Goal: Information Seeking & Learning: Get advice/opinions

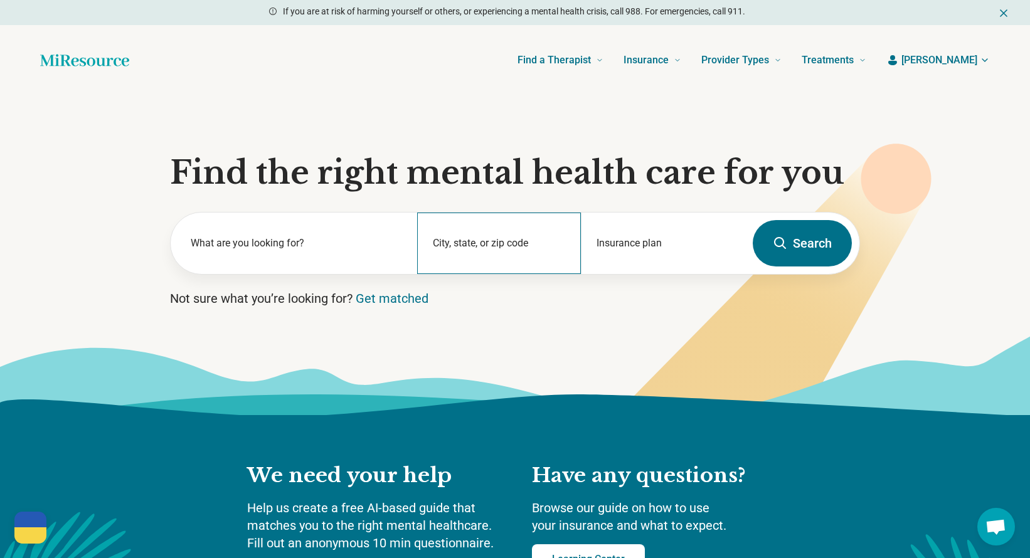
click at [475, 243] on div "City, state, or zip code" at bounding box center [499, 243] width 164 height 61
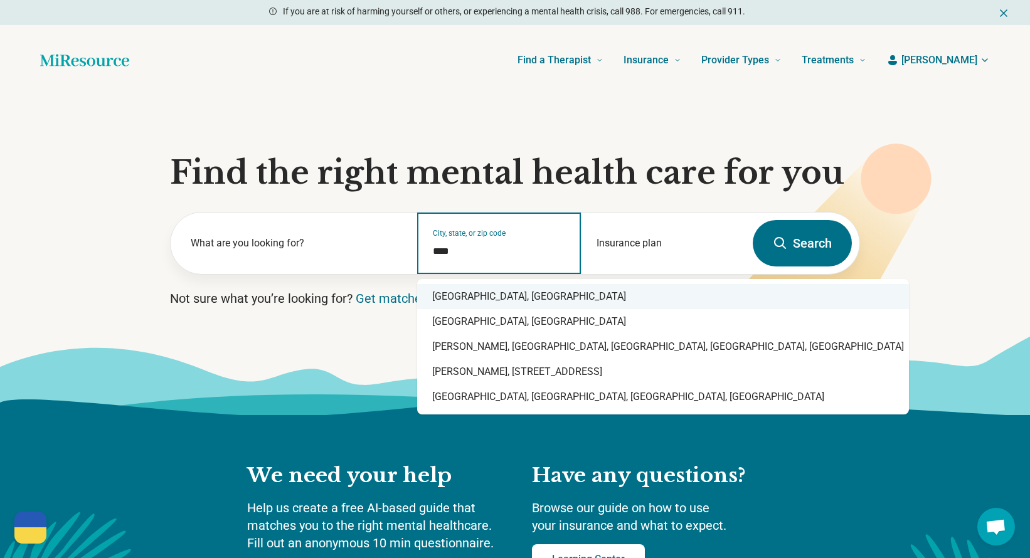
click at [467, 299] on div "Durham, NC" at bounding box center [663, 296] width 492 height 25
type input "**********"
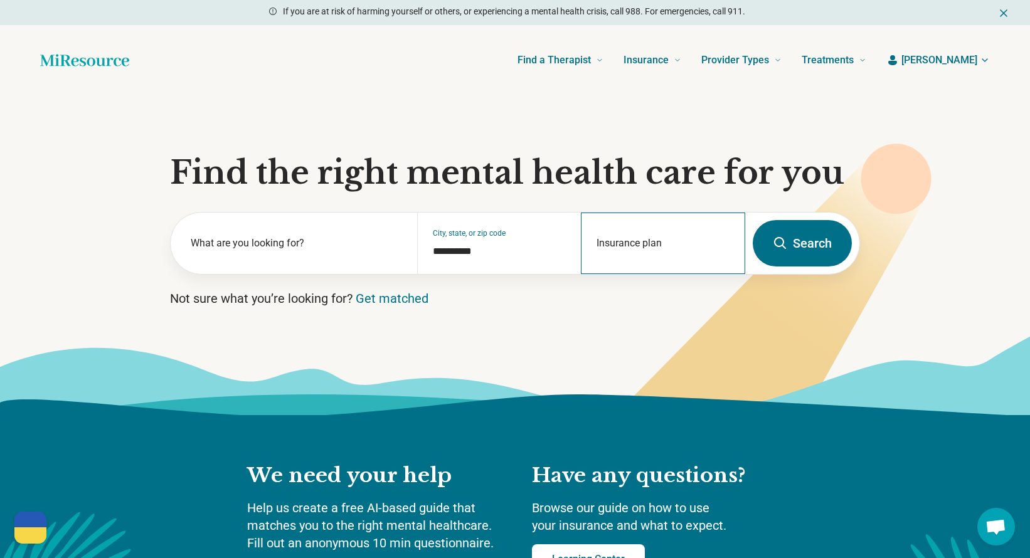
click at [659, 241] on div "Insurance plan" at bounding box center [663, 243] width 164 height 61
drag, startPoint x: 601, startPoint y: 295, endPoint x: 611, endPoint y: 300, distance: 11.0
click at [603, 297] on div "DSHIP" at bounding box center [608, 297] width 54 height 25
type input "*****"
click at [793, 243] on button "Search" at bounding box center [802, 243] width 99 height 46
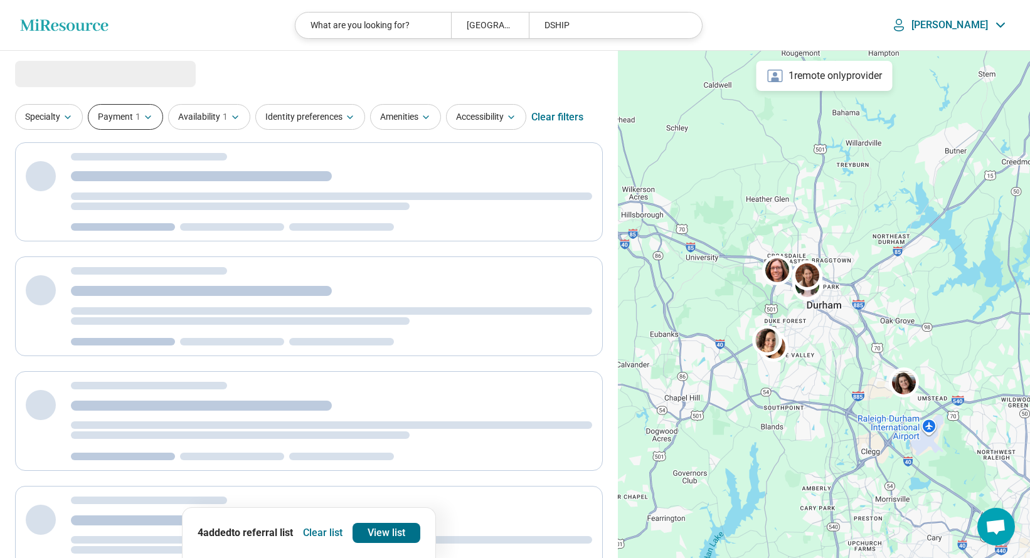
select select "***"
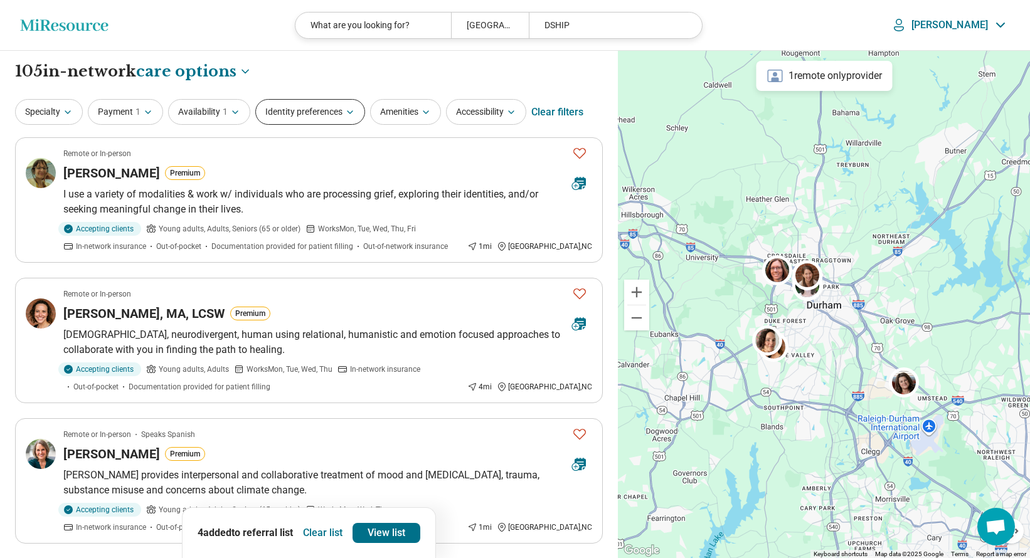
click at [346, 114] on icon "button" at bounding box center [350, 112] width 10 height 10
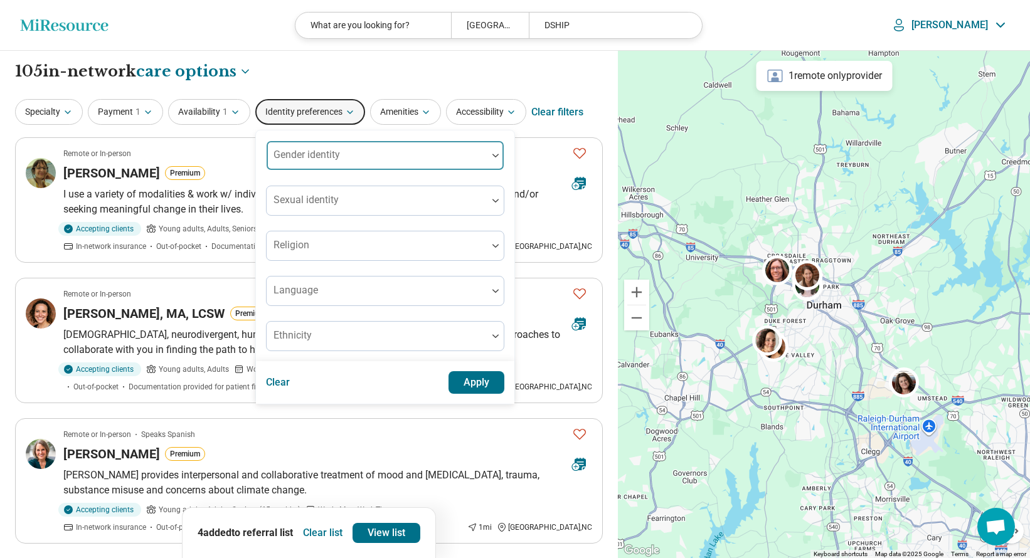
click at [325, 155] on div "Gender identity" at bounding box center [385, 155] width 238 height 30
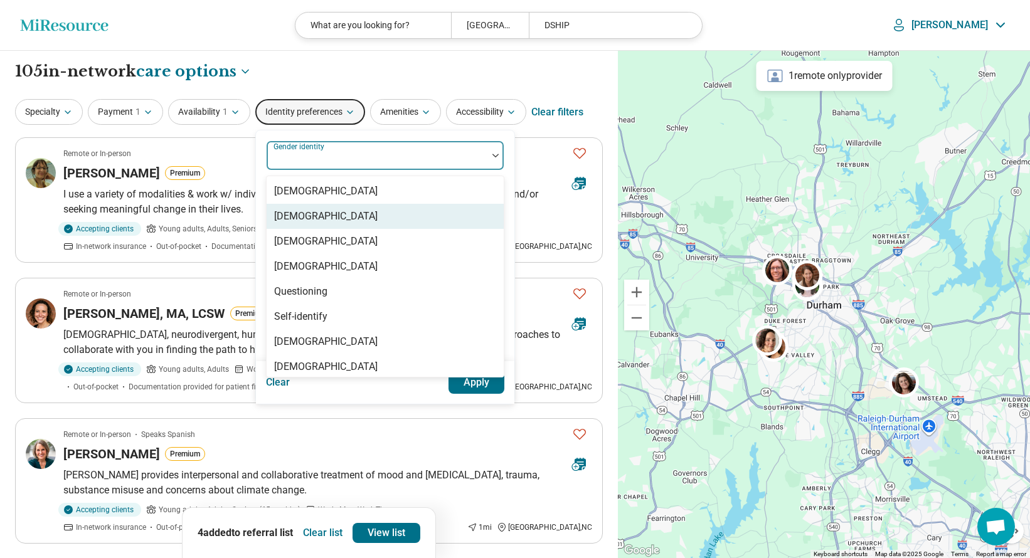
click at [330, 214] on div "[DEMOGRAPHIC_DATA]" at bounding box center [325, 216] width 103 height 15
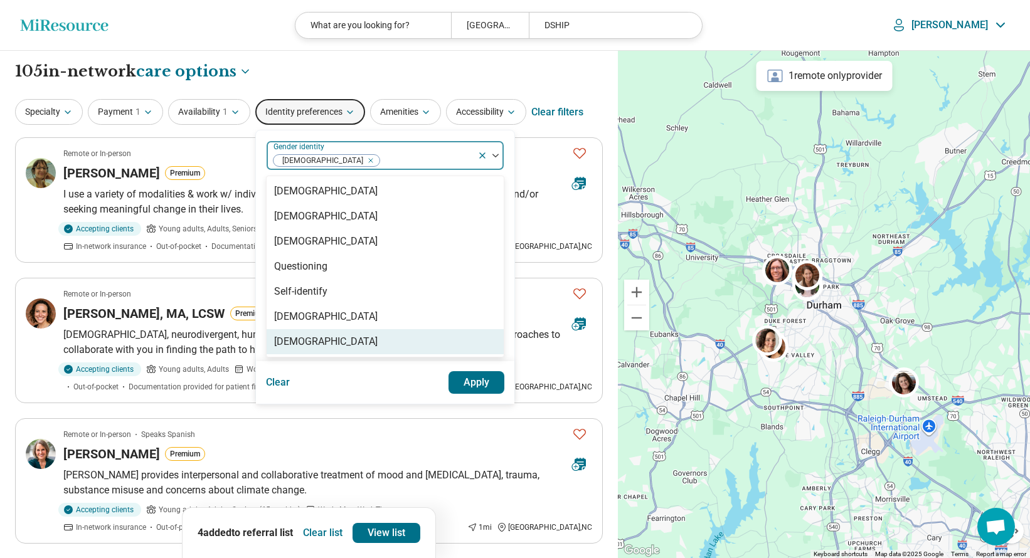
click at [480, 388] on button "Apply" at bounding box center [476, 382] width 56 height 23
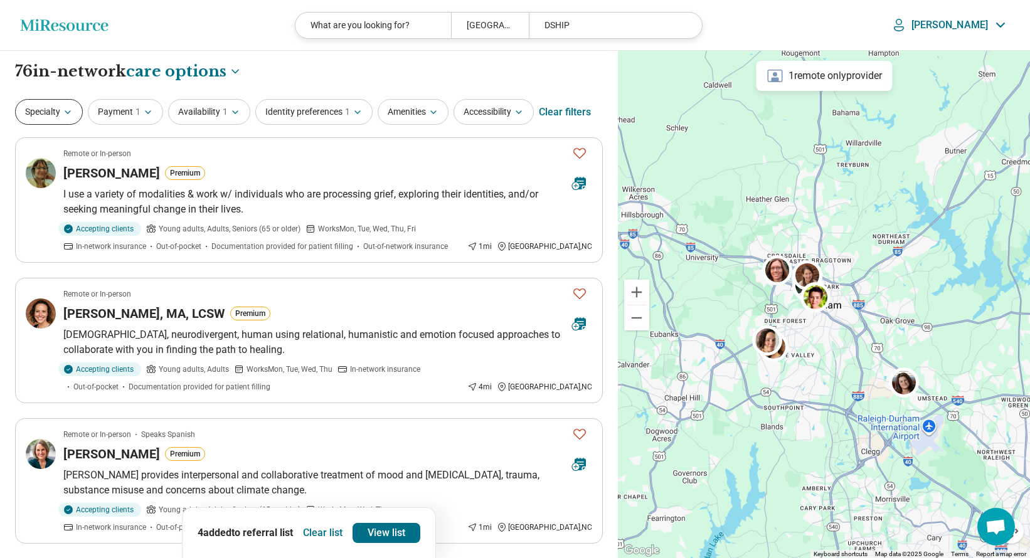
click at [68, 105] on button "Specialty" at bounding box center [49, 112] width 68 height 26
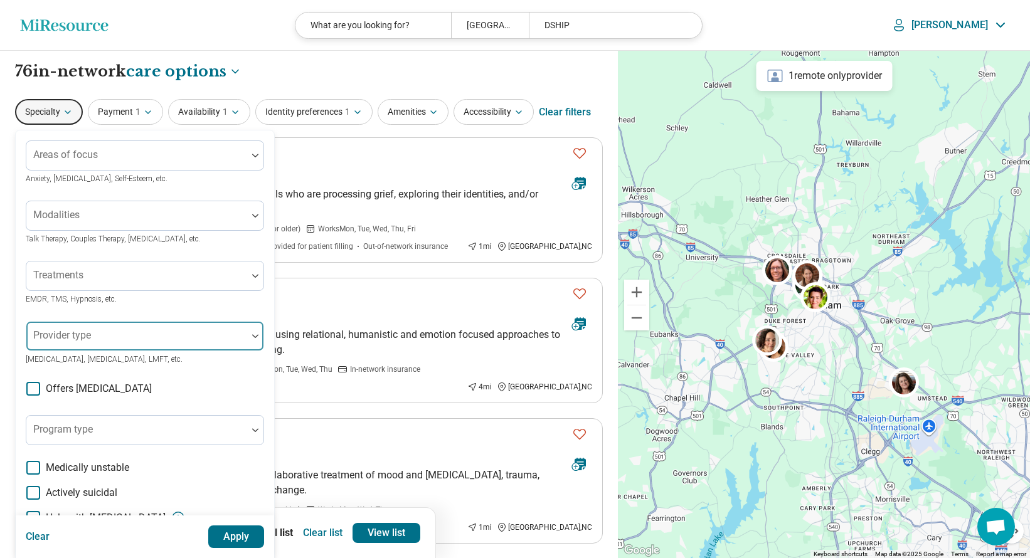
click at [71, 338] on div "Provider type" at bounding box center [145, 336] width 238 height 30
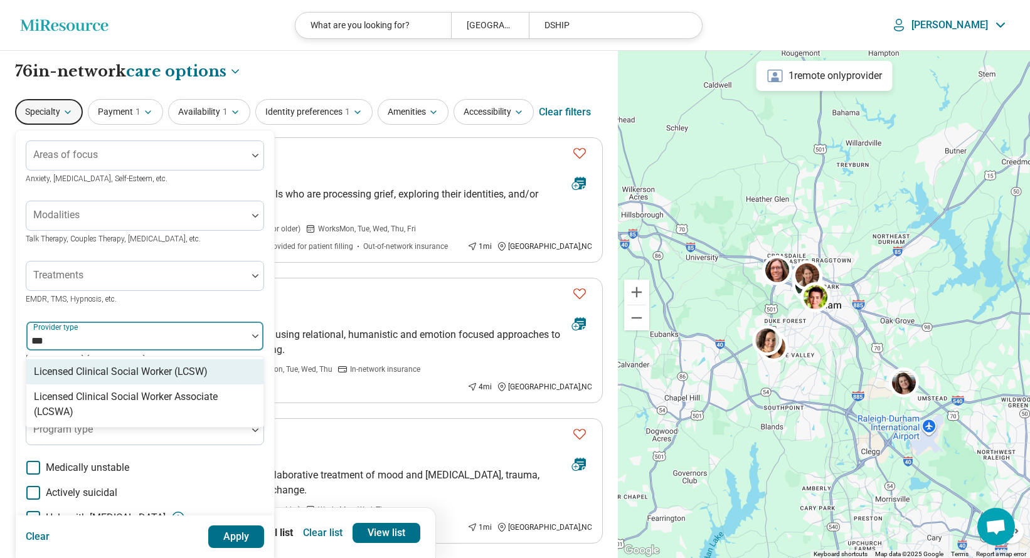
type input "****"
click at [90, 374] on div "Licensed Clinical Social Worker (LCSW)" at bounding box center [121, 371] width 174 height 15
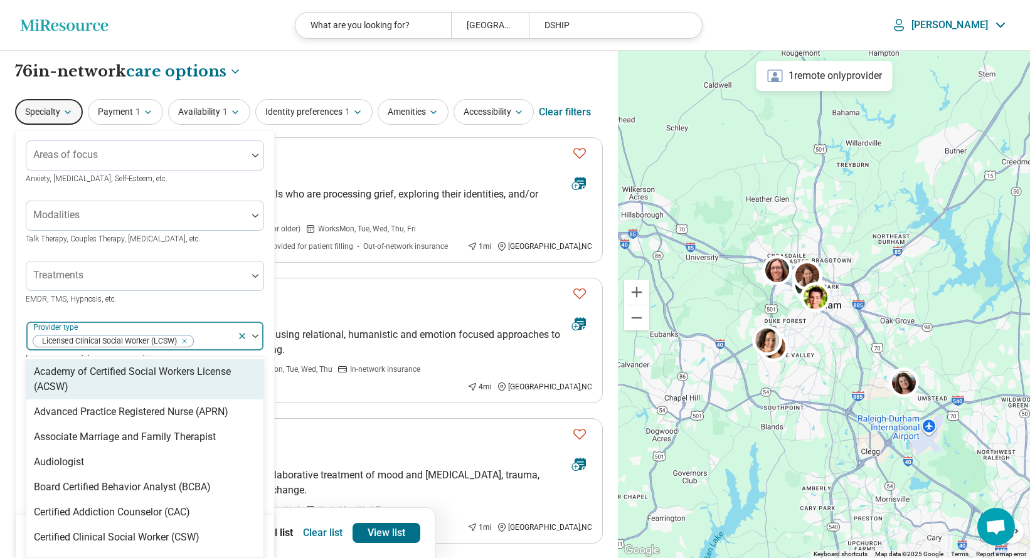
click at [271, 454] on div "Areas of focus Anxiety, Depression, Self-Esteem, etc. Modalities Talk Therapy, …" at bounding box center [145, 385] width 258 height 510
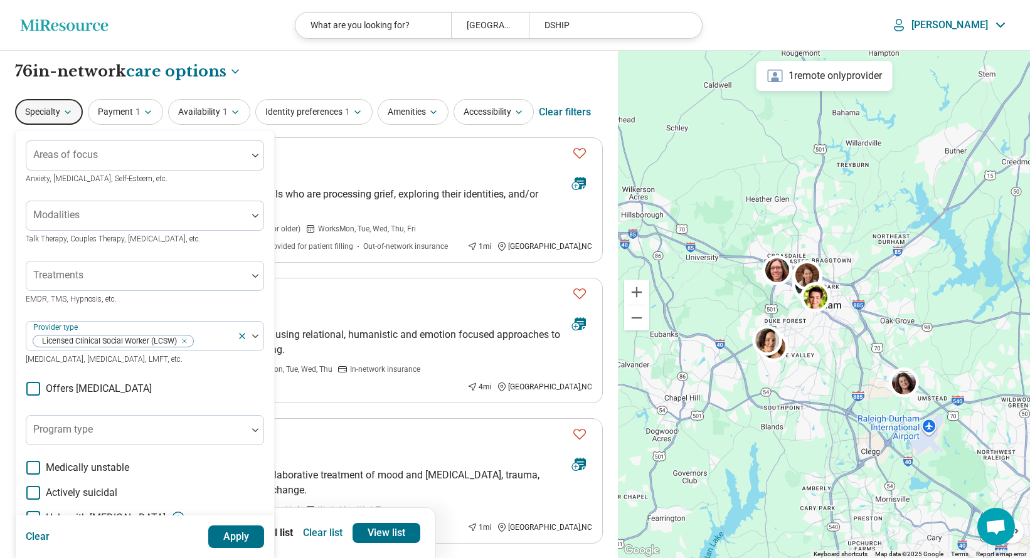
click at [245, 536] on button "Apply" at bounding box center [236, 537] width 56 height 23
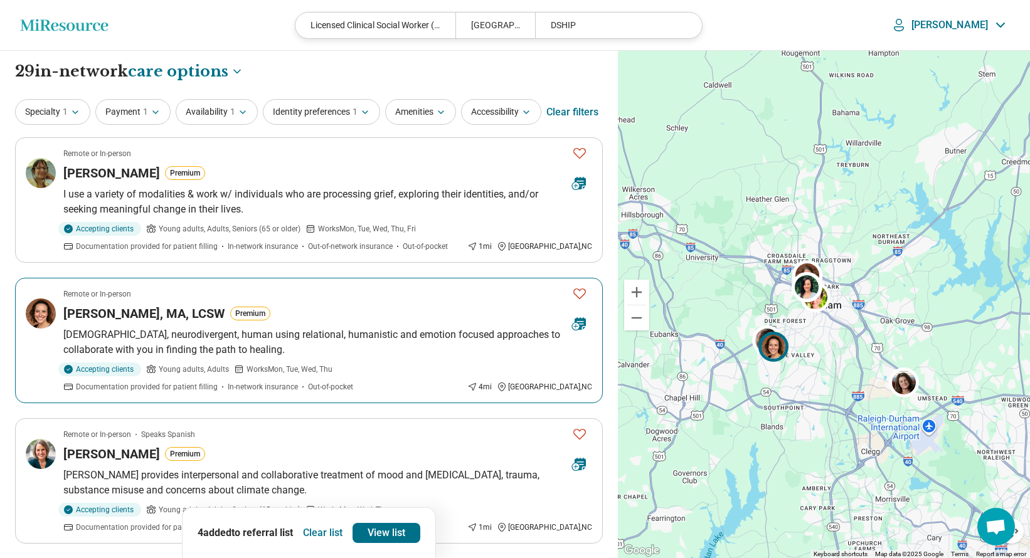
click at [577, 293] on icon "Favorite" at bounding box center [579, 293] width 15 height 15
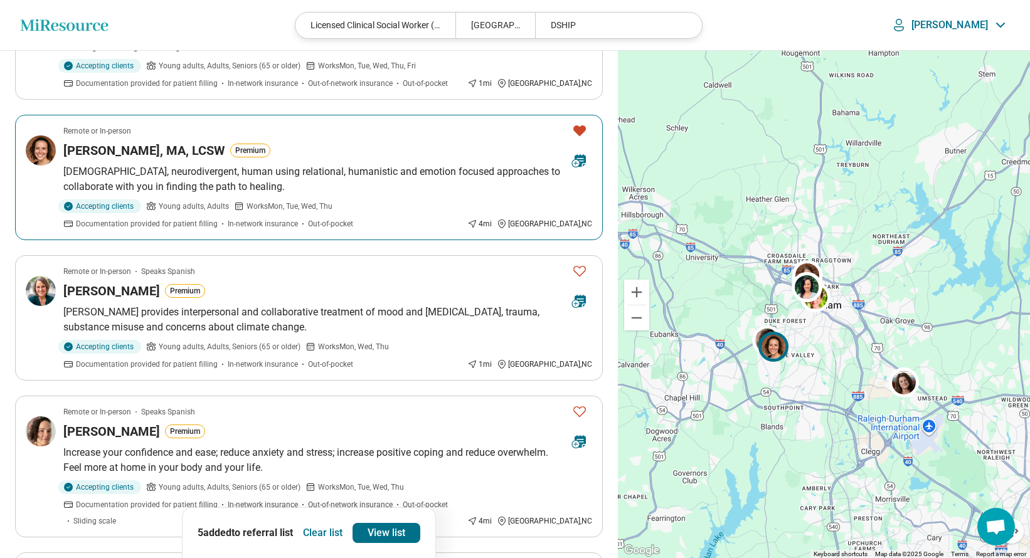
scroll to position [164, 0]
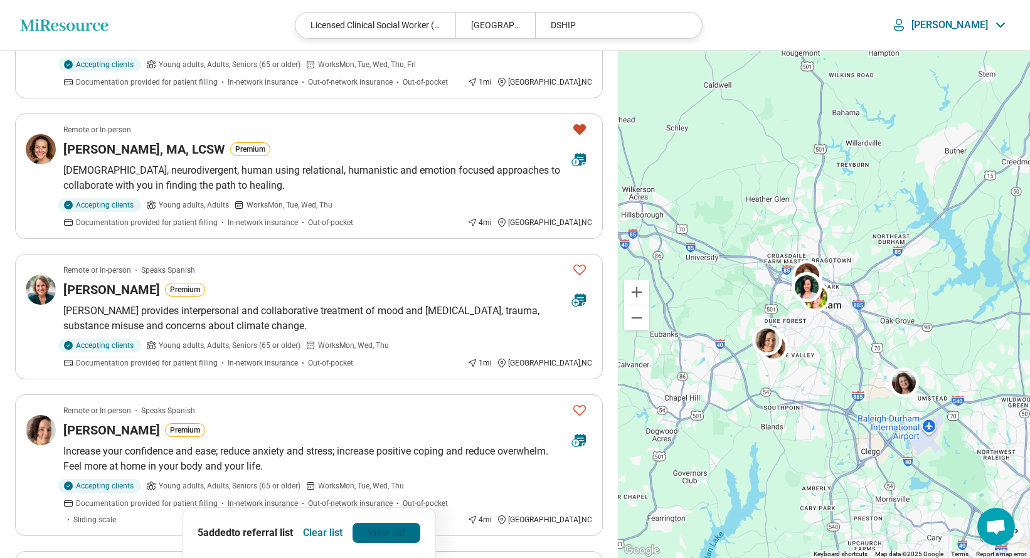
click at [386, 534] on link "View list" at bounding box center [386, 533] width 68 height 20
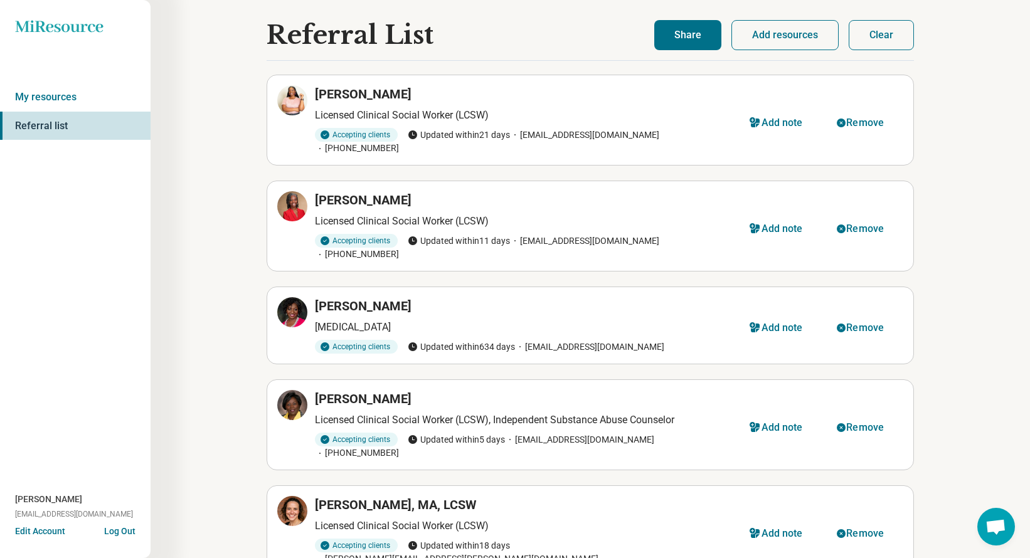
click at [885, 31] on button "Clear" at bounding box center [880, 35] width 65 height 30
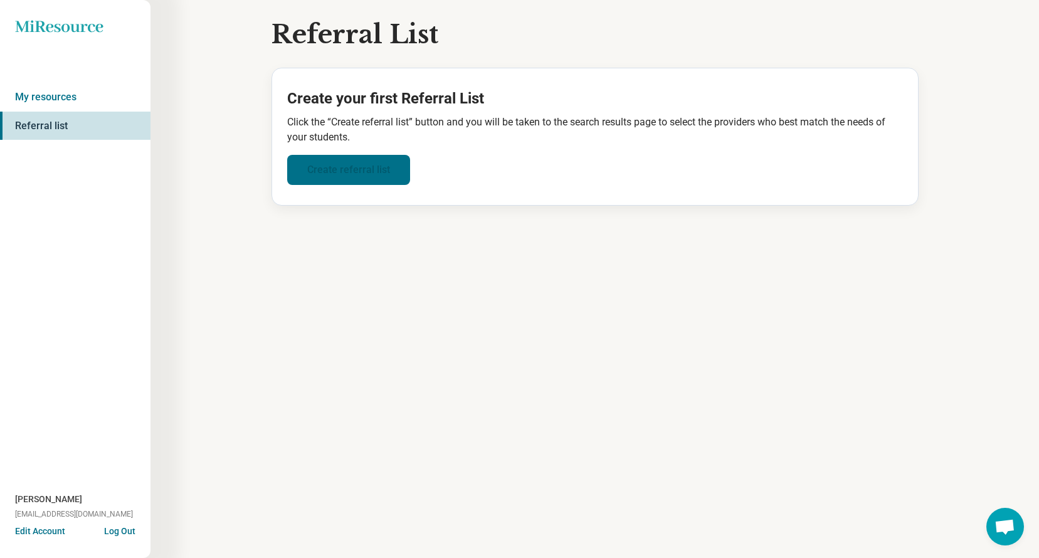
click at [341, 171] on link "Create referral list" at bounding box center [348, 170] width 123 height 30
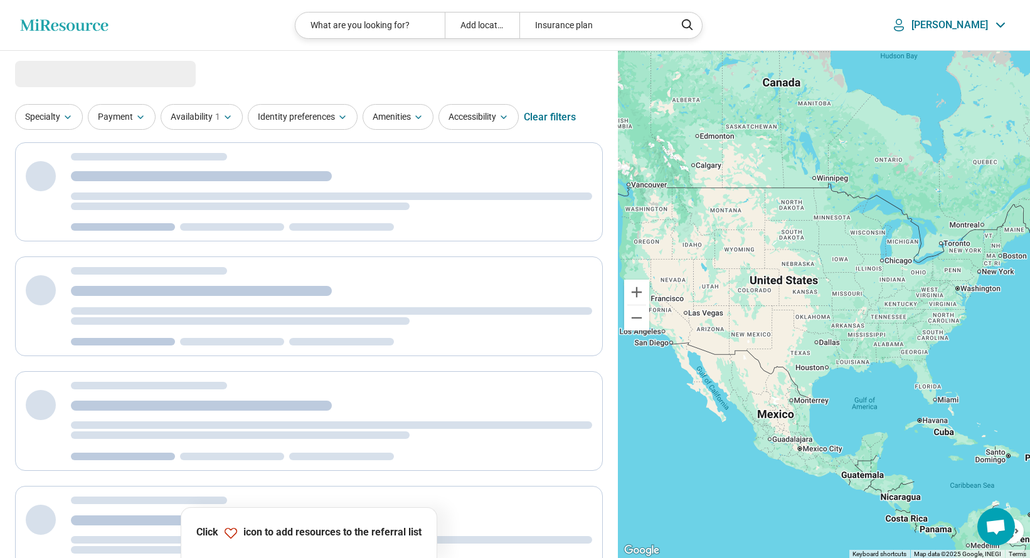
select select "***"
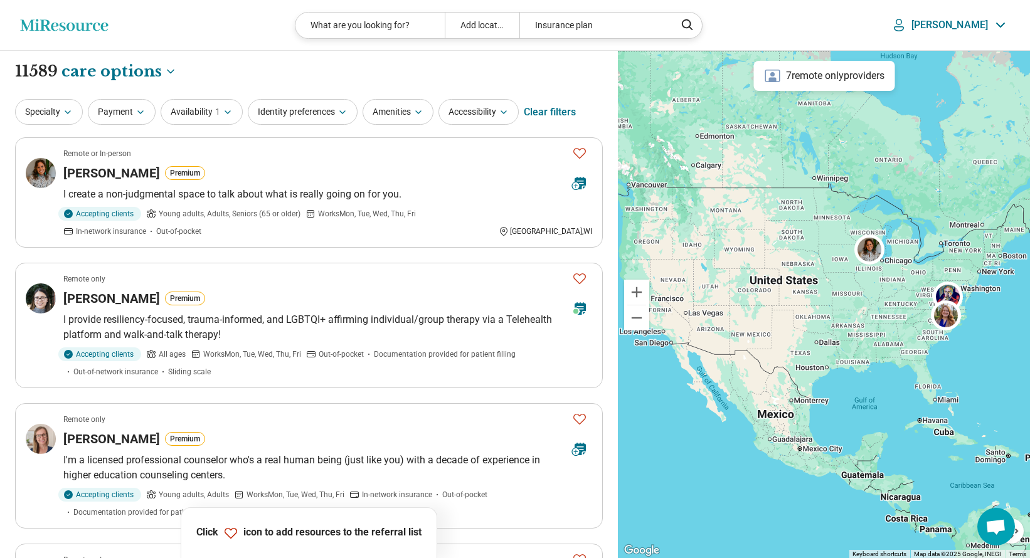
click at [504, 24] on div "Add location" at bounding box center [482, 26] width 75 height 26
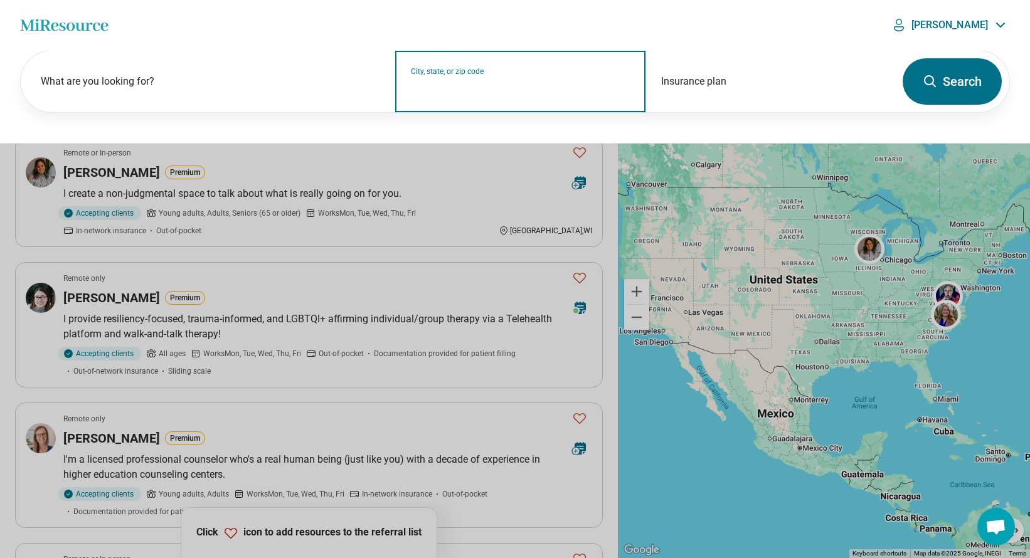
click at [450, 85] on input "City, state, or zip code" at bounding box center [520, 89] width 219 height 15
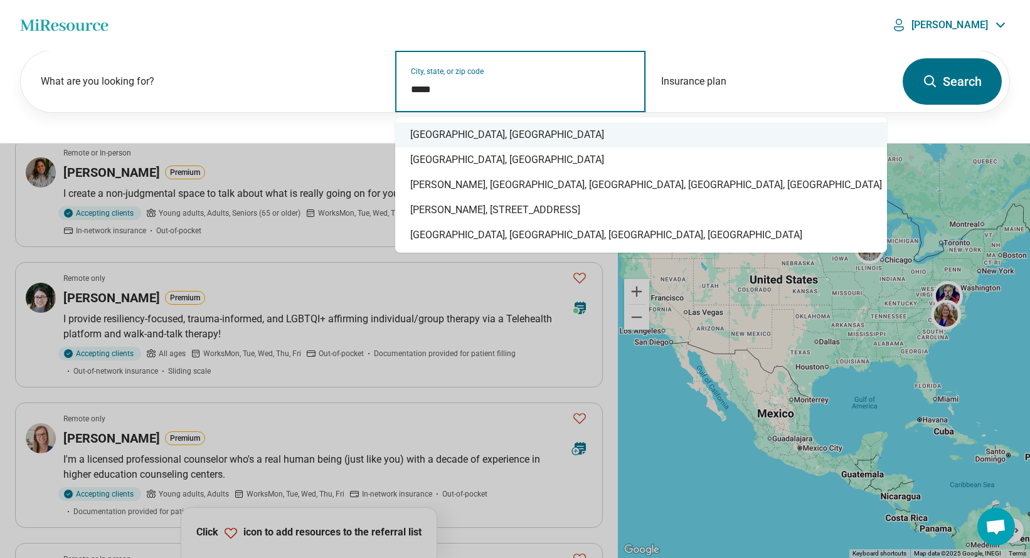
click at [422, 136] on div "Durham, NC" at bounding box center [641, 134] width 492 height 25
type input "**********"
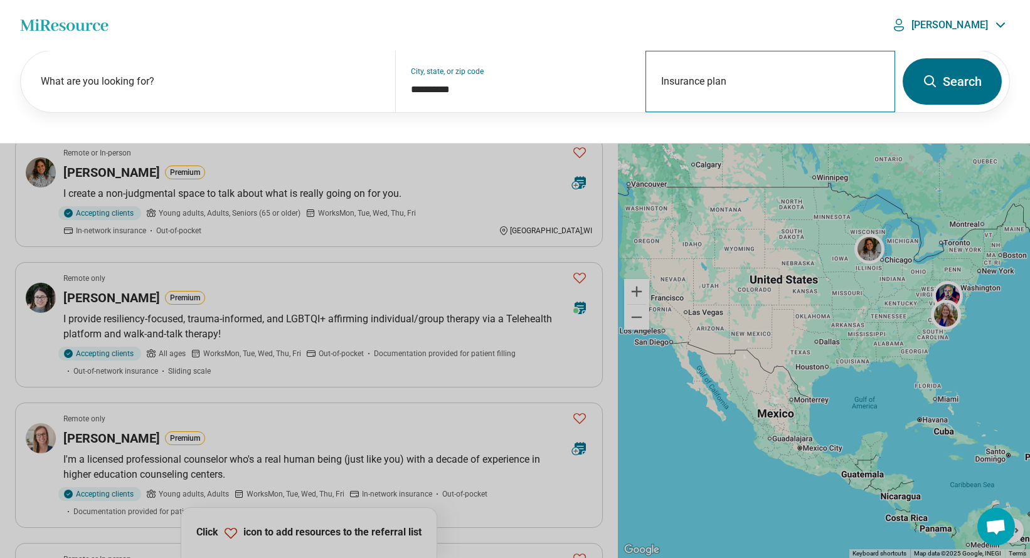
click at [680, 83] on div "Insurance plan" at bounding box center [770, 81] width 250 height 61
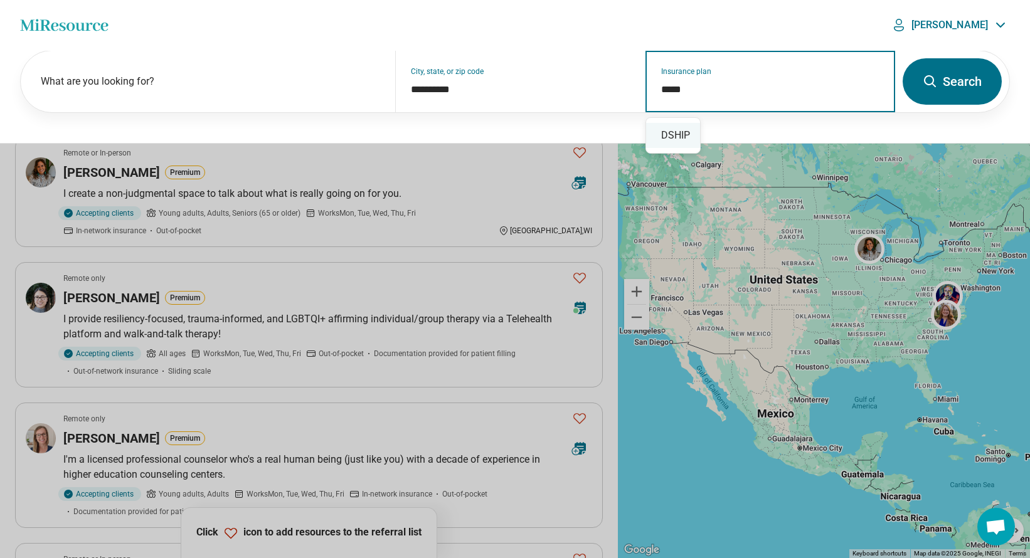
click at [680, 128] on div "DSHIP" at bounding box center [673, 135] width 54 height 25
type input "*****"
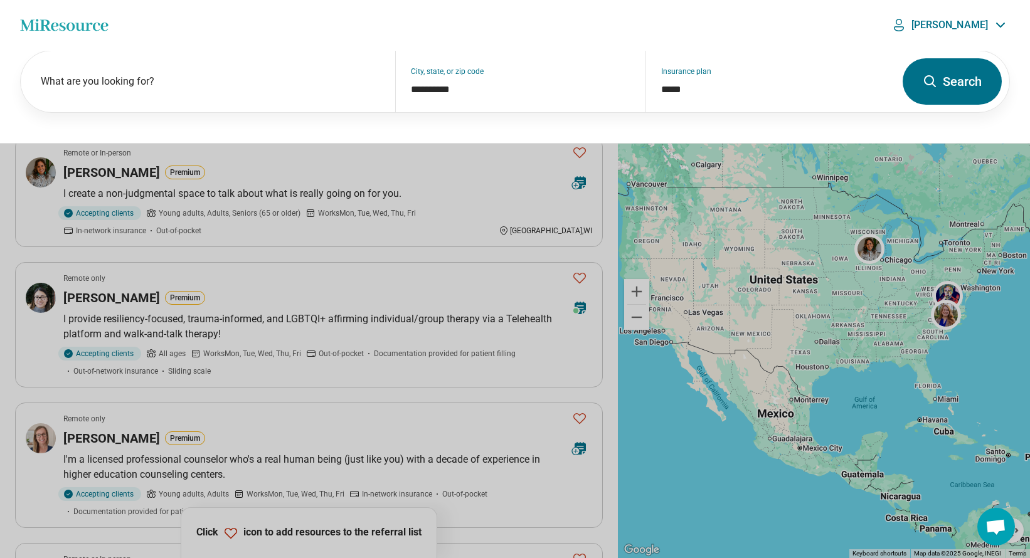
click at [944, 82] on button "Search" at bounding box center [951, 81] width 99 height 46
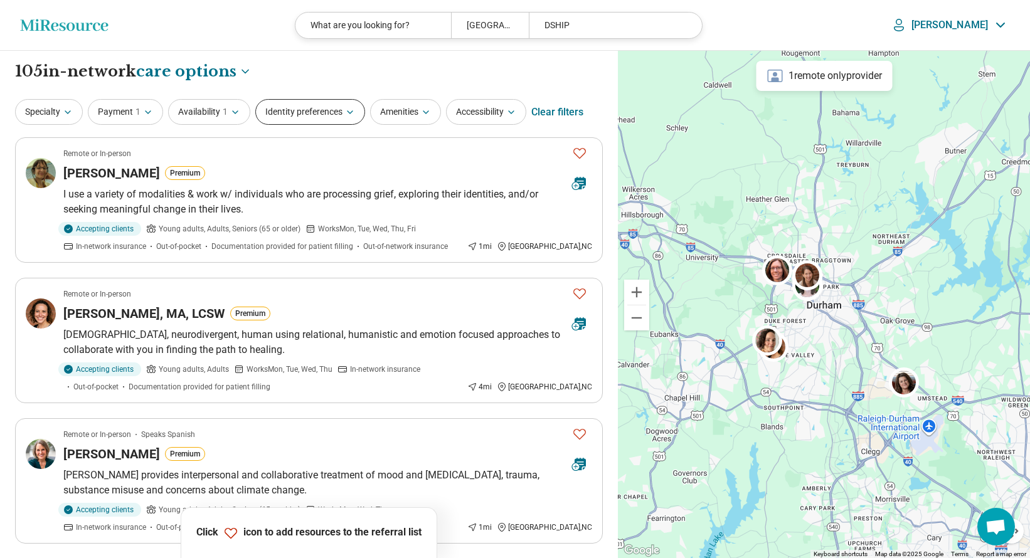
click at [332, 108] on button "Identity preferences" at bounding box center [310, 112] width 110 height 26
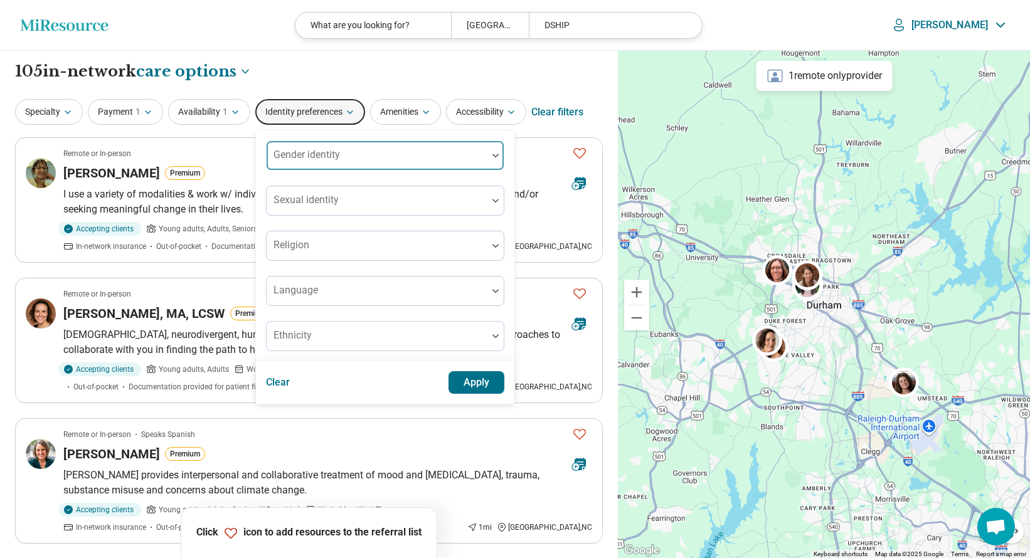
click at [324, 149] on label "Gender identity" at bounding box center [306, 155] width 66 height 12
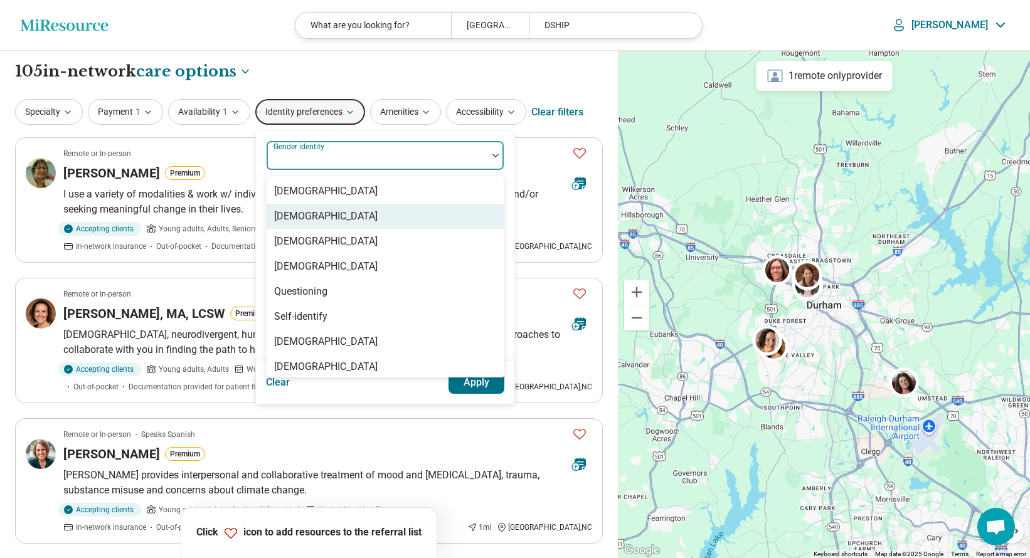
drag, startPoint x: 320, startPoint y: 216, endPoint x: 348, endPoint y: 241, distance: 37.7
click at [320, 215] on div "[DEMOGRAPHIC_DATA]" at bounding box center [325, 216] width 103 height 15
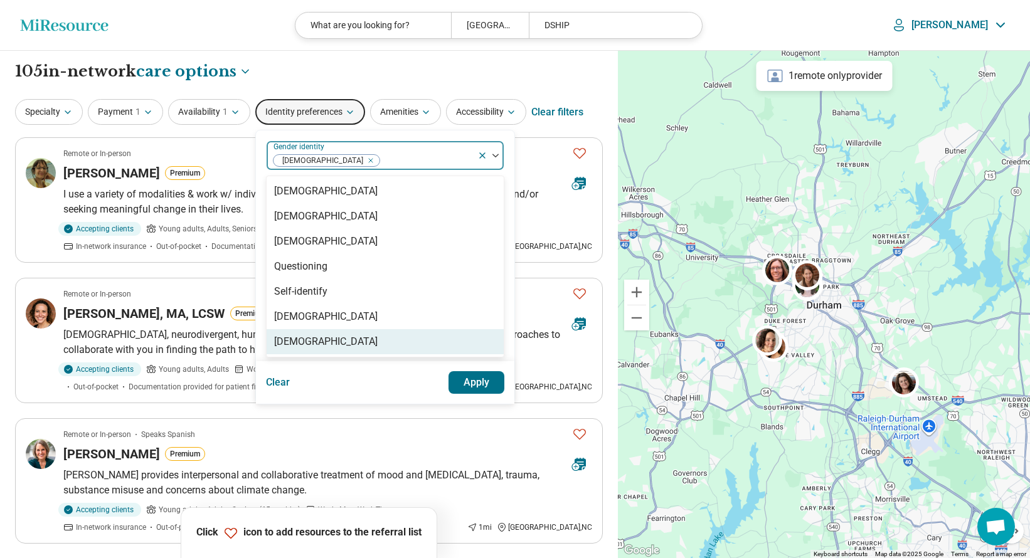
click at [485, 378] on button "Apply" at bounding box center [476, 382] width 56 height 23
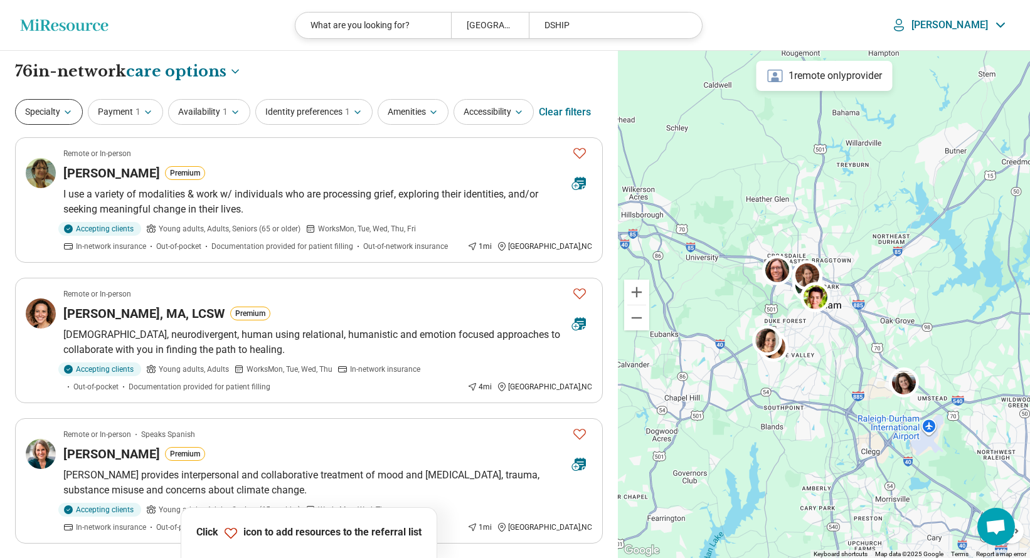
click at [62, 112] on button "Specialty" at bounding box center [49, 112] width 68 height 26
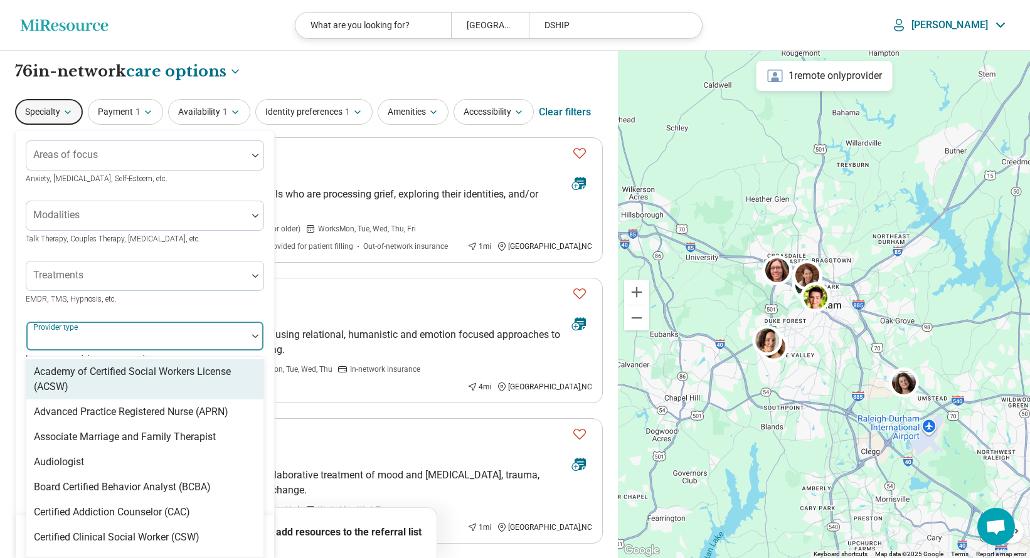
click at [81, 334] on div "Provider type" at bounding box center [145, 336] width 238 height 30
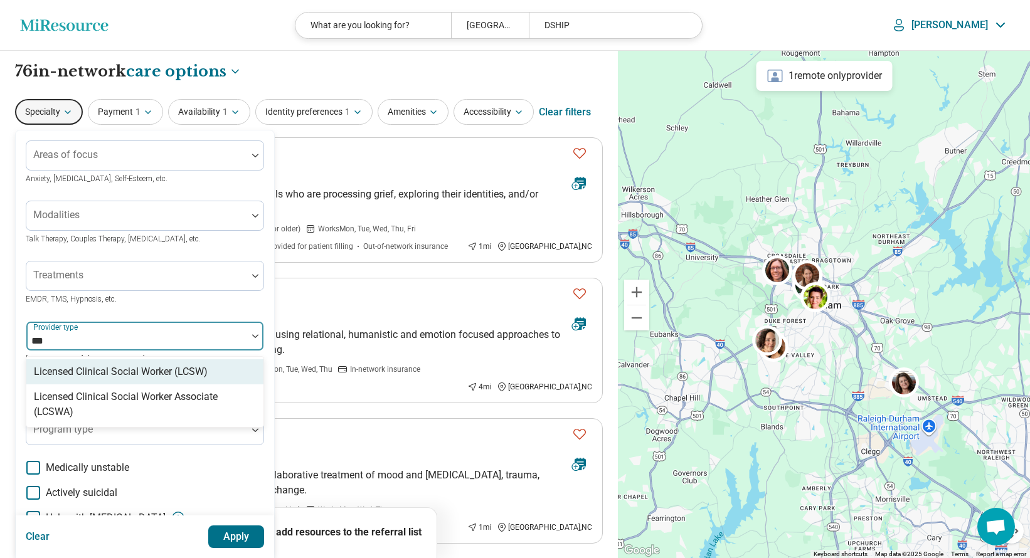
type input "****"
click at [116, 372] on div "Licensed Clinical Social Worker (LCSW)" at bounding box center [121, 371] width 174 height 15
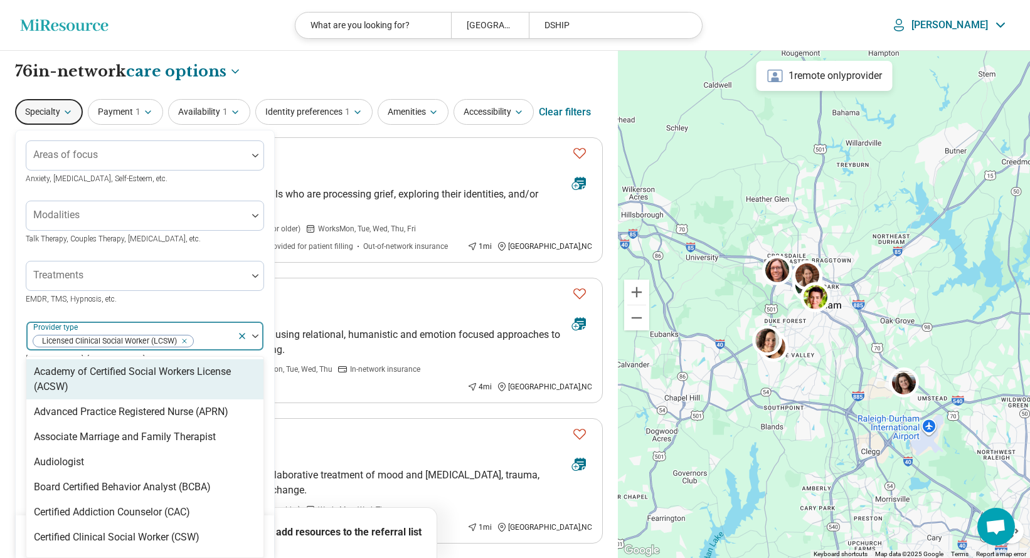
click at [266, 431] on div "Areas of focus Anxiety, Depression, Self-Esteem, etc. Modalities Talk Therapy, …" at bounding box center [145, 385] width 258 height 510
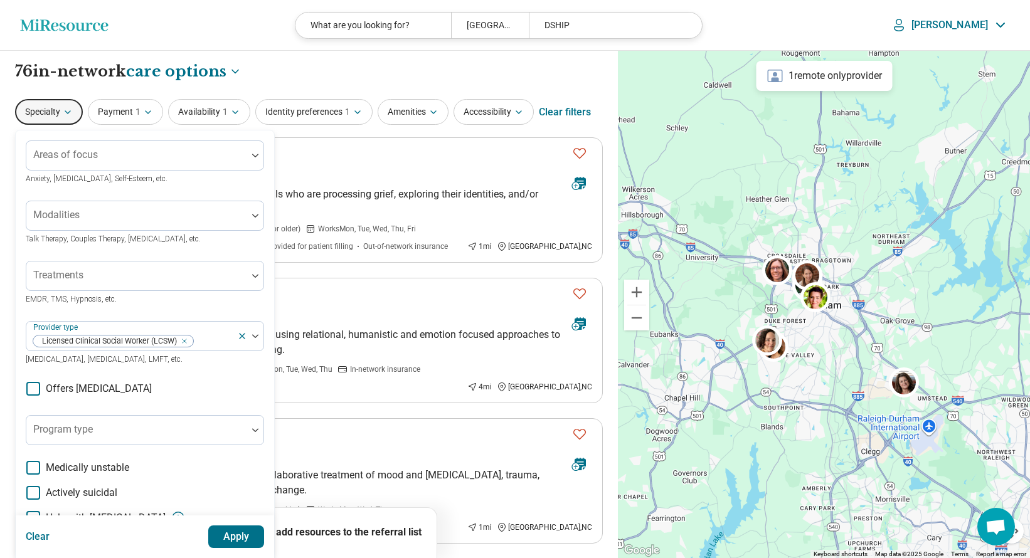
click at [230, 537] on button "Apply" at bounding box center [236, 537] width 56 height 23
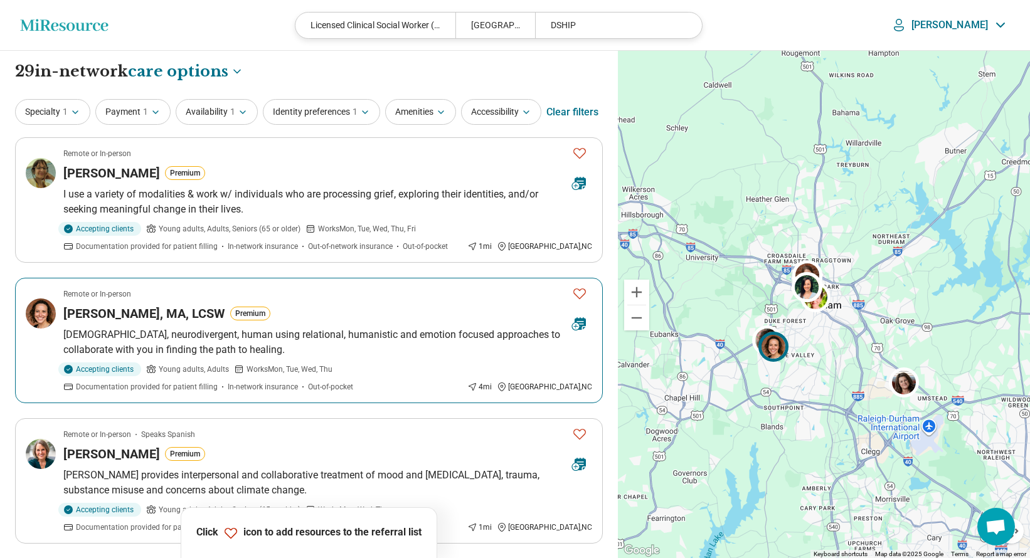
click at [583, 293] on icon "Favorite" at bounding box center [579, 293] width 15 height 15
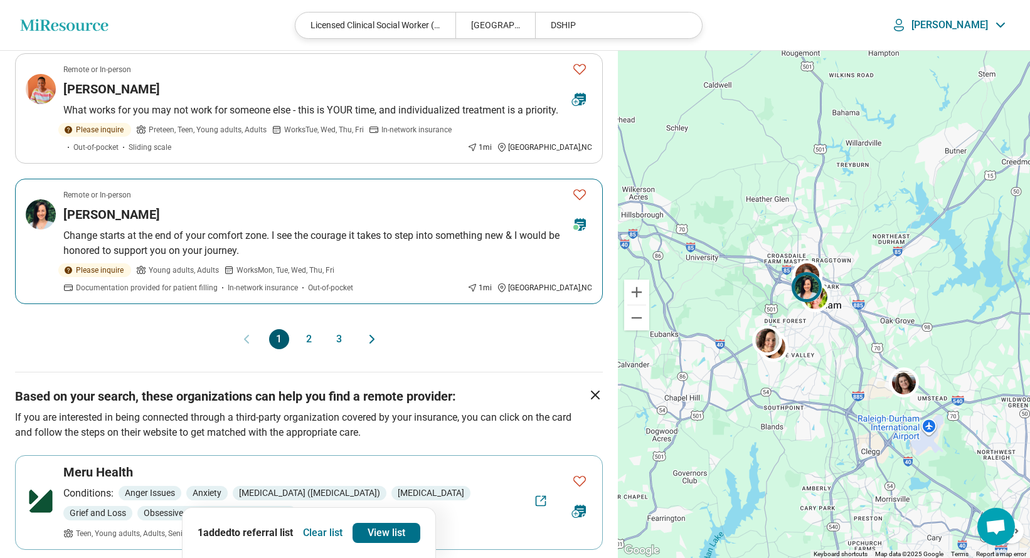
scroll to position [1228, 0]
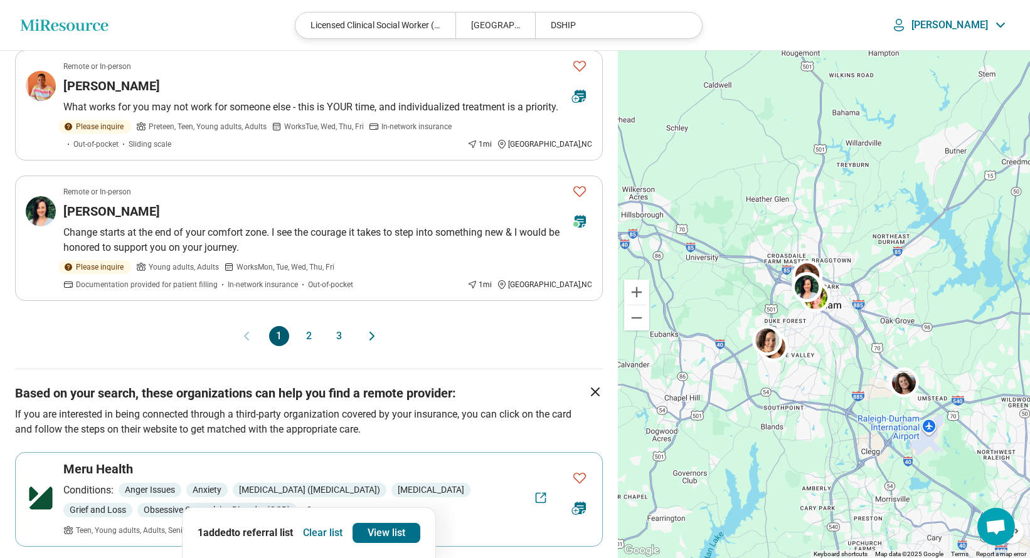
click at [313, 326] on button "2" at bounding box center [309, 336] width 20 height 20
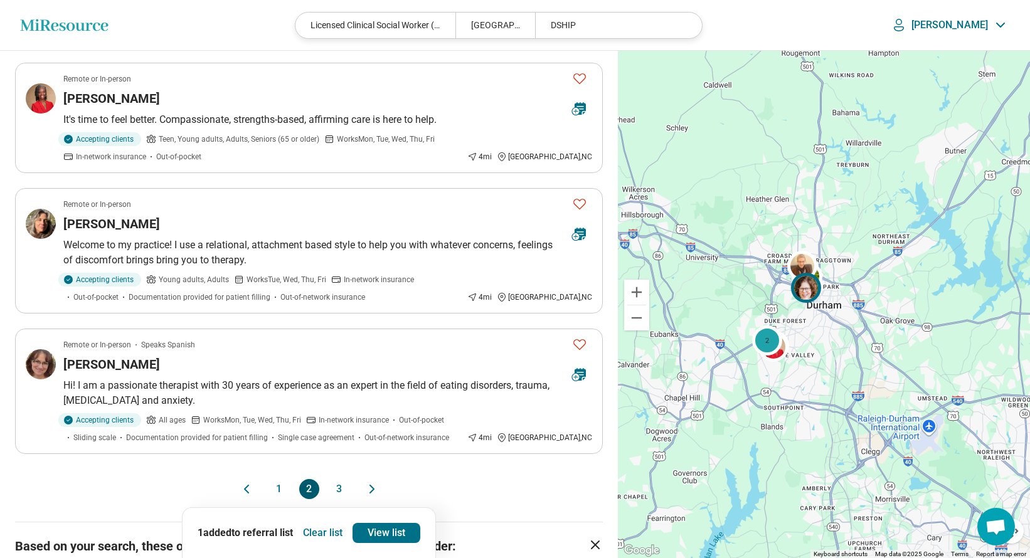
scroll to position [1028, 0]
click at [339, 478] on button "3" at bounding box center [339, 488] width 20 height 20
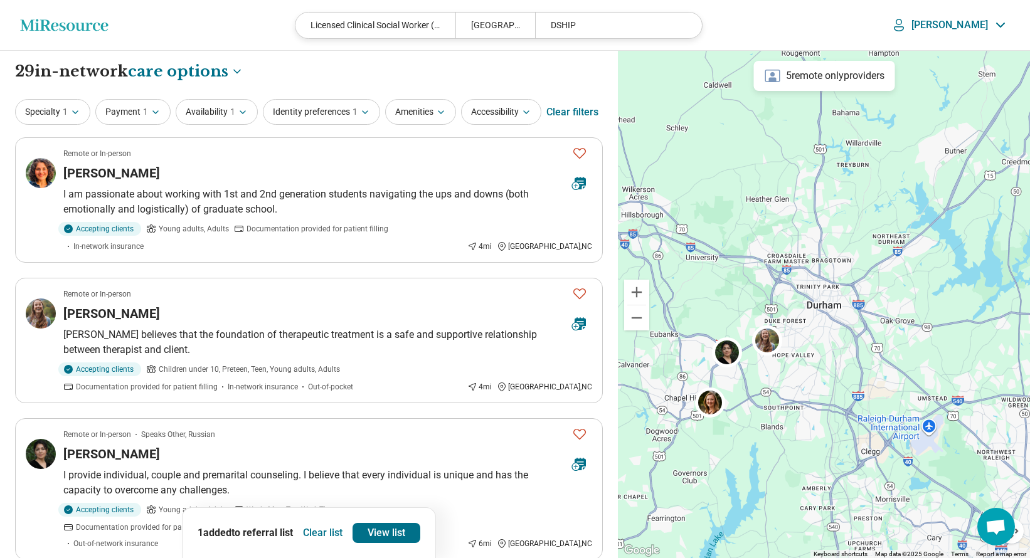
scroll to position [0, 0]
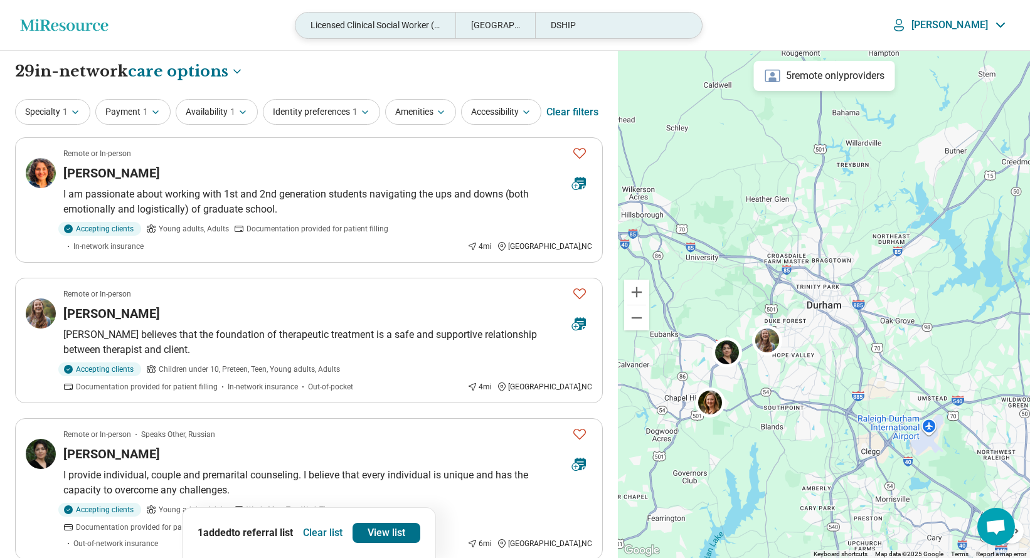
click at [361, 24] on div "Licensed Clinical Social Worker (LCSW)" at bounding box center [374, 26] width 159 height 26
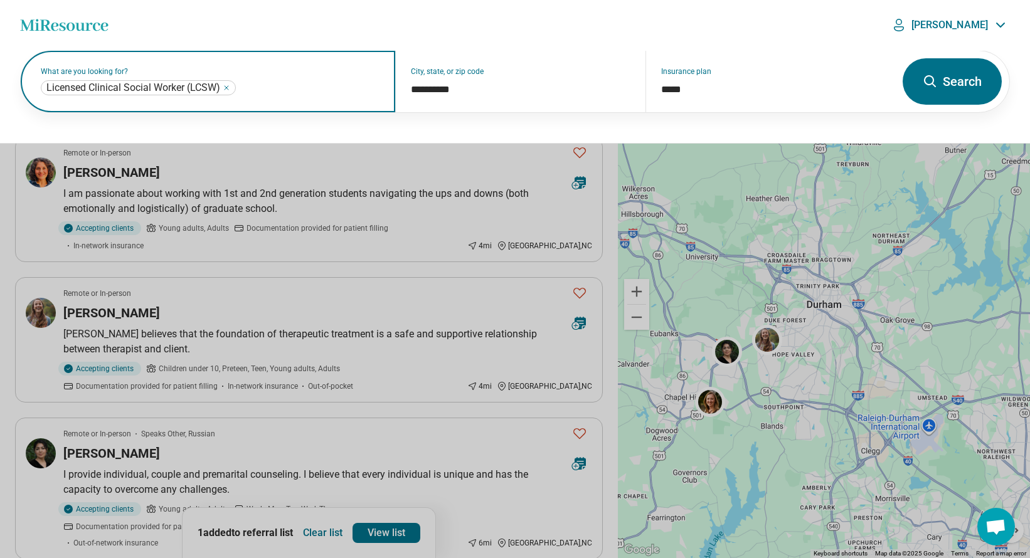
click at [228, 85] on icon "Remove" at bounding box center [227, 88] width 8 height 8
click at [198, 73] on div "What are you looking for?" at bounding box center [208, 81] width 374 height 61
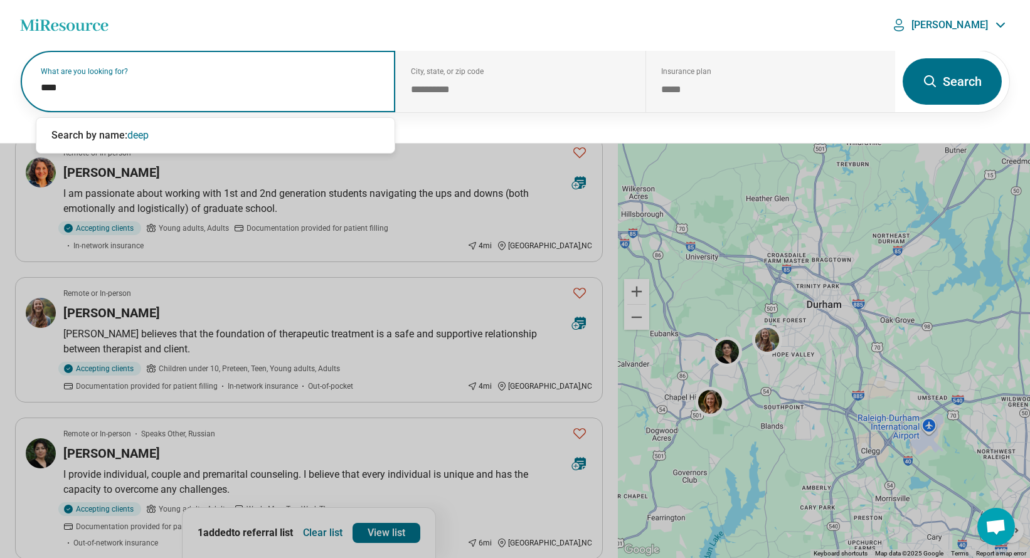
type input "*****"
click at [130, 135] on span "deepa" at bounding box center [140, 135] width 27 height 12
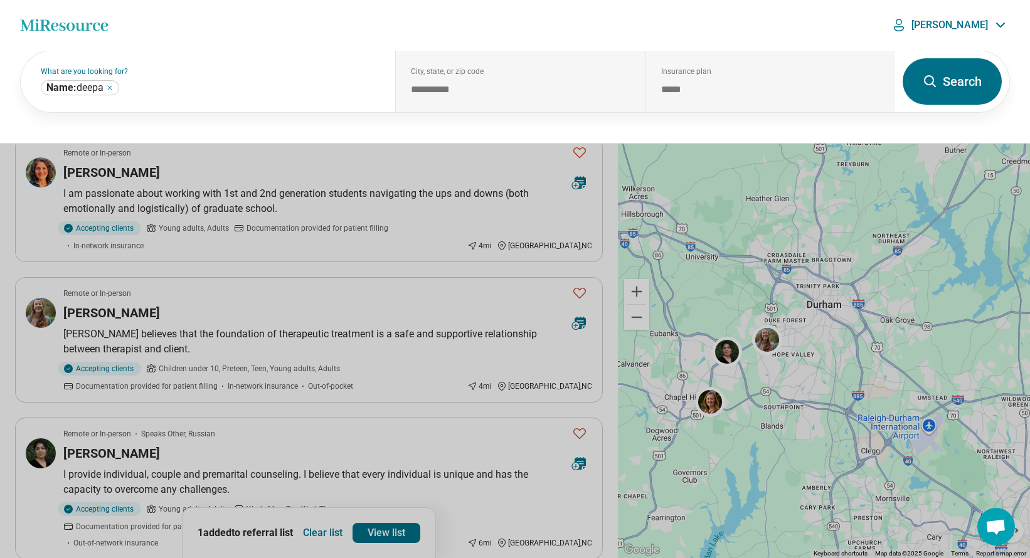
click at [939, 87] on button "Search" at bounding box center [951, 81] width 99 height 46
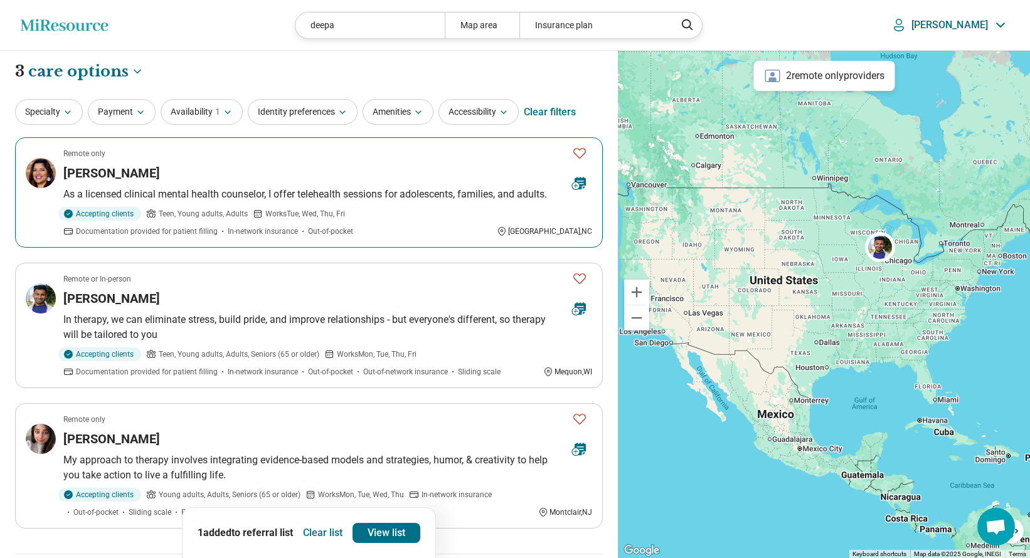
click at [578, 153] on icon "Favorite" at bounding box center [579, 152] width 15 height 15
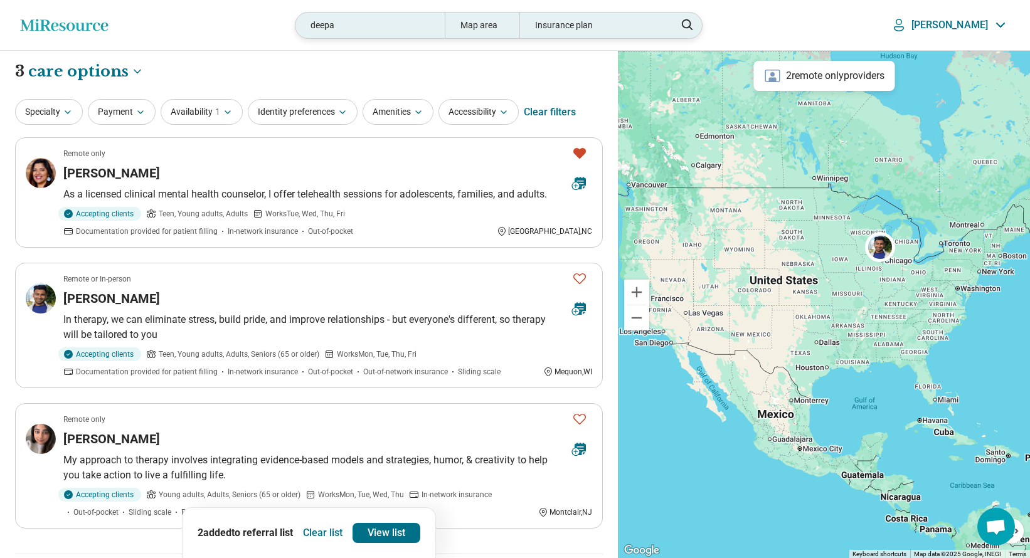
click at [386, 26] on div "deepa" at bounding box center [369, 26] width 149 height 26
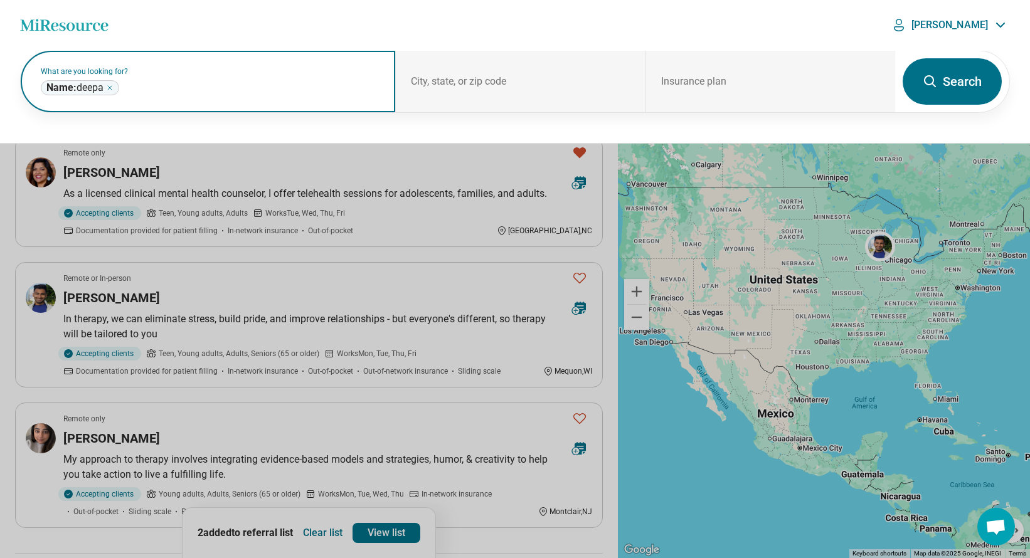
click at [114, 88] on icon "Remove" at bounding box center [110, 88] width 8 height 8
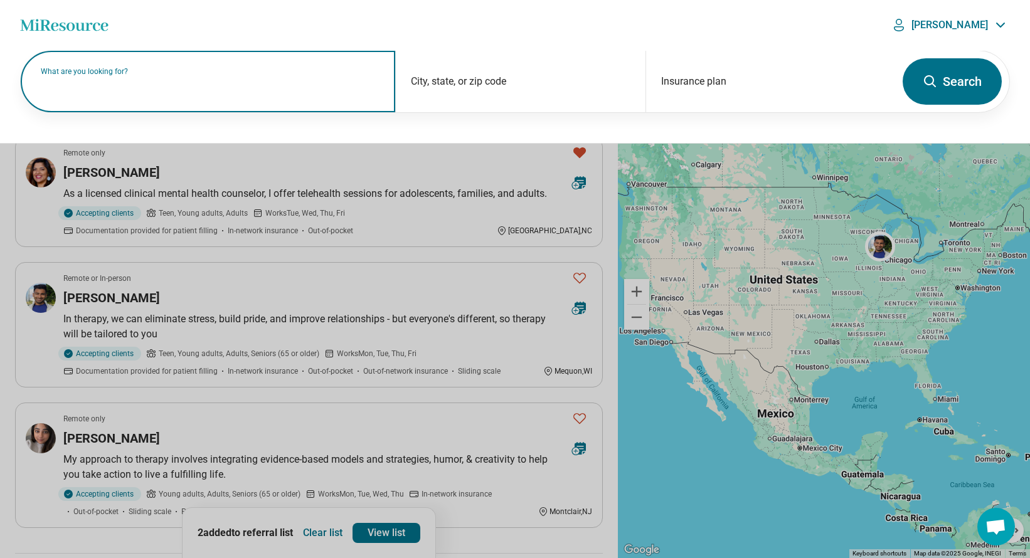
click at [114, 75] on label "What are you looking for?" at bounding box center [210, 72] width 339 height 8
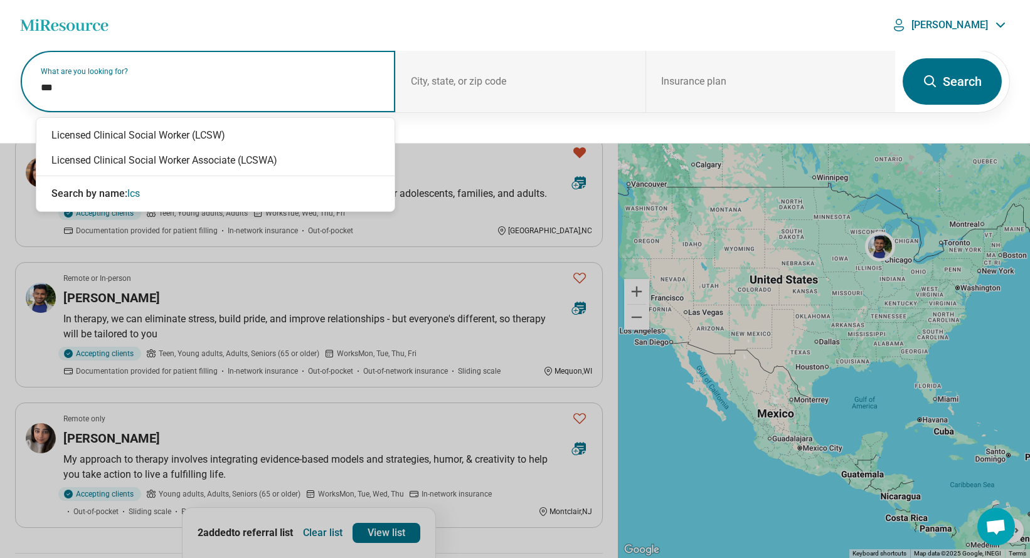
type input "****"
click at [199, 130] on div "Licensed Clinical Social Worker (LCSW)" at bounding box center [215, 135] width 358 height 25
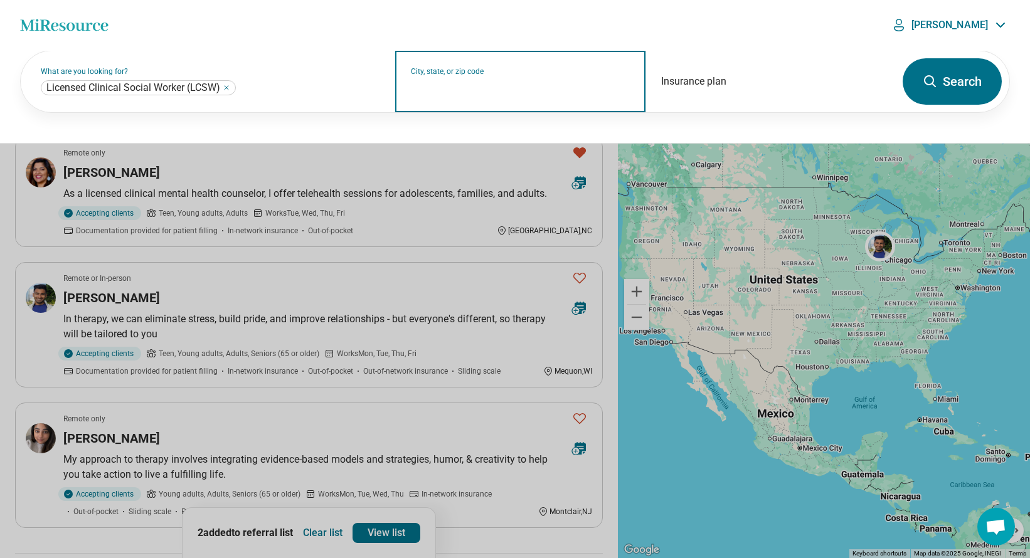
click at [484, 96] on input "City, state, or zip code" at bounding box center [520, 89] width 219 height 15
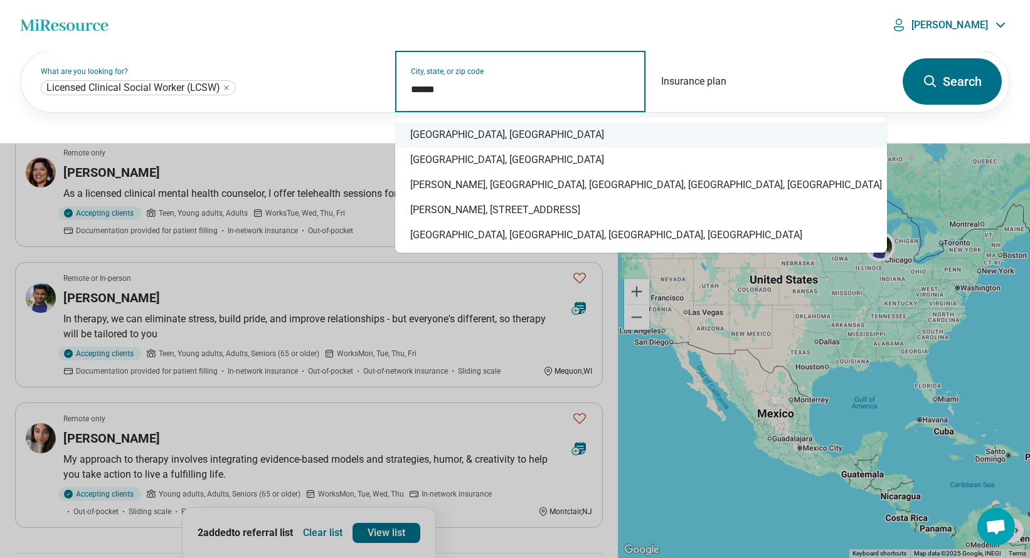
click at [479, 135] on div "Durham, NC" at bounding box center [641, 134] width 492 height 25
type input "**********"
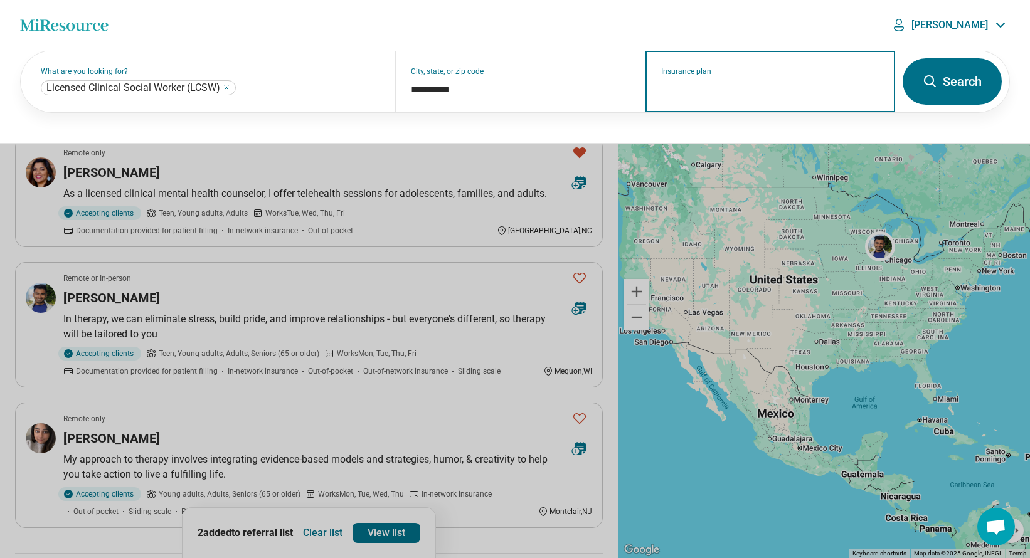
click at [719, 90] on input "Insurance plan" at bounding box center [770, 89] width 219 height 15
drag, startPoint x: 666, startPoint y: 131, endPoint x: 831, endPoint y: 109, distance: 166.4
click at [667, 131] on div "DSHIP" at bounding box center [673, 135] width 54 height 25
type input "*****"
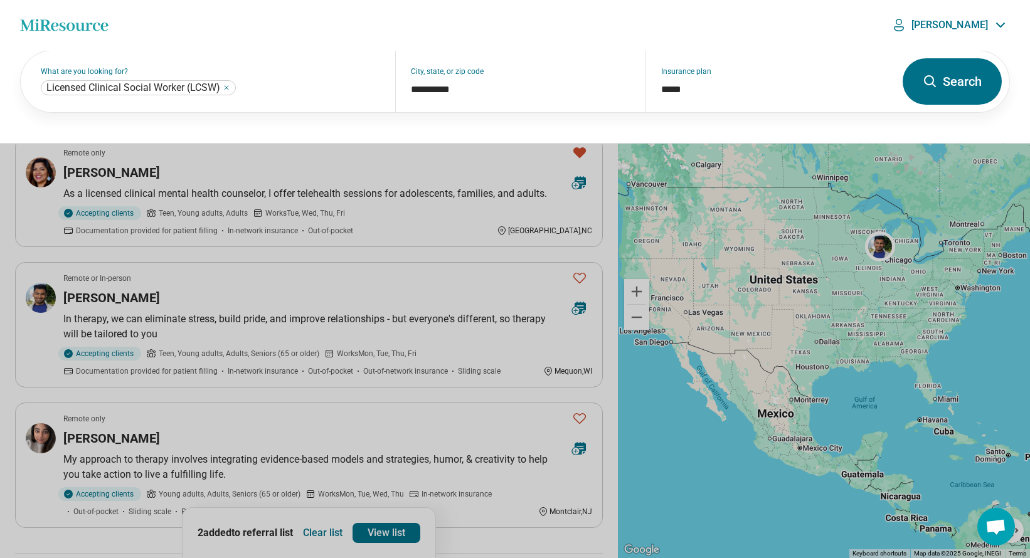
click at [949, 80] on button "Search" at bounding box center [951, 81] width 99 height 46
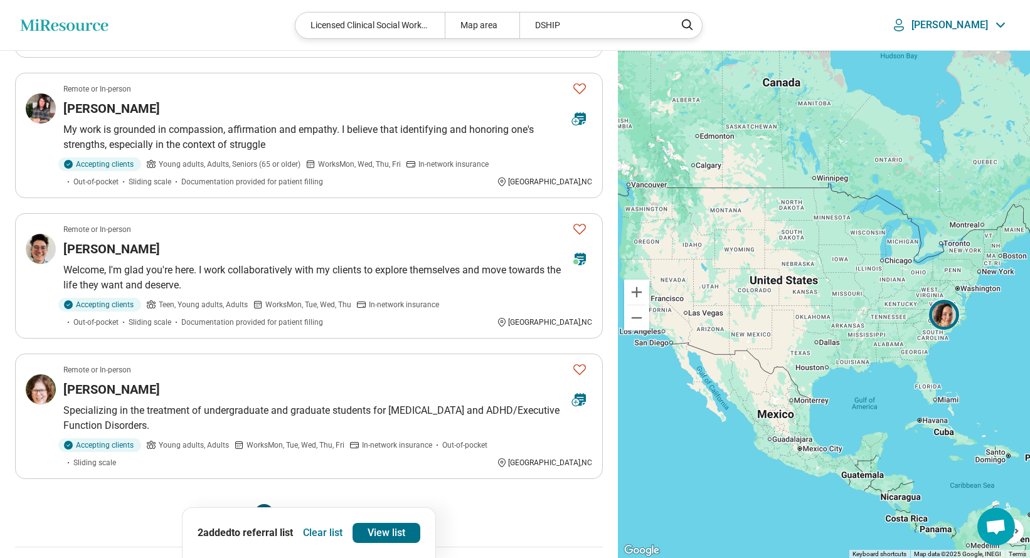
scroll to position [1067, 0]
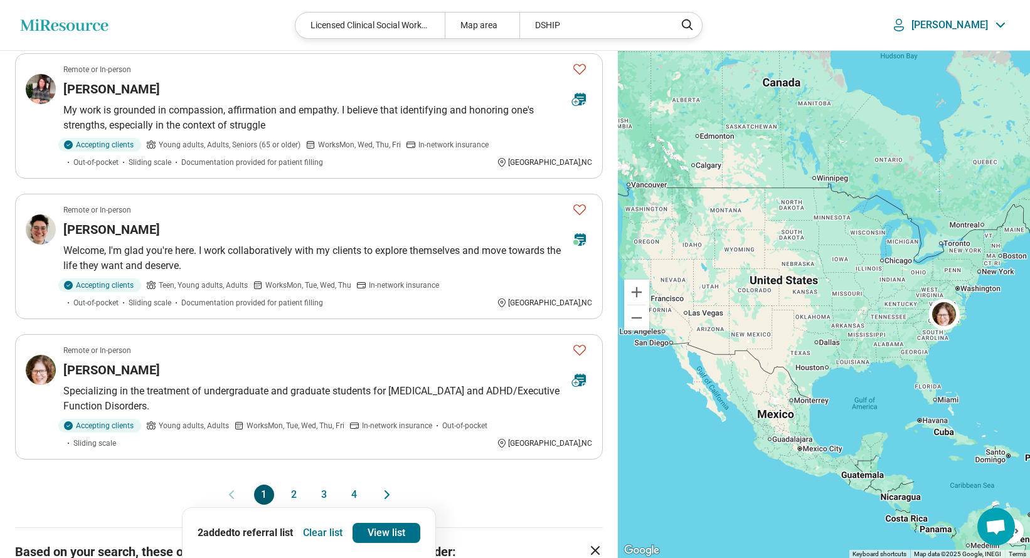
click at [295, 493] on button "2" at bounding box center [294, 495] width 20 height 20
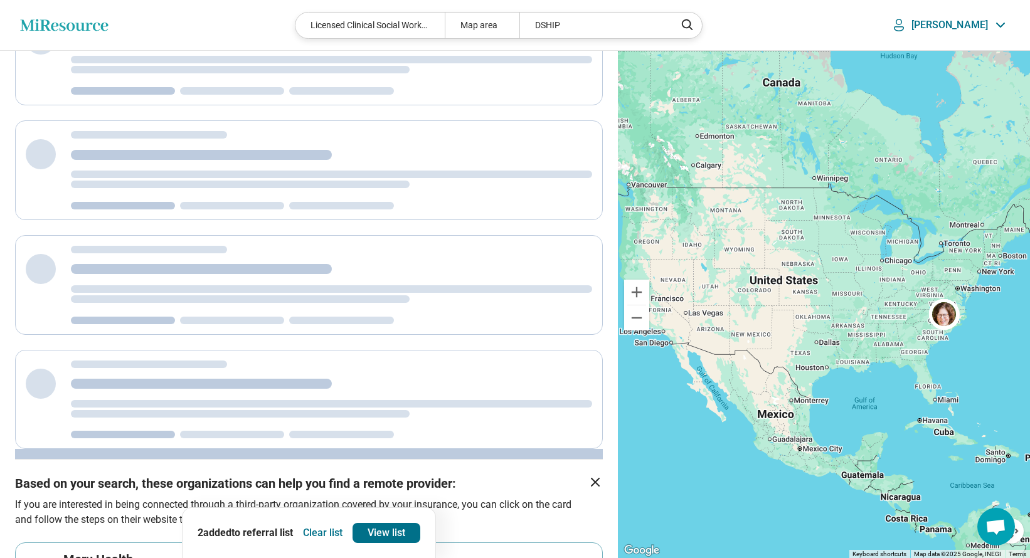
scroll to position [167, 0]
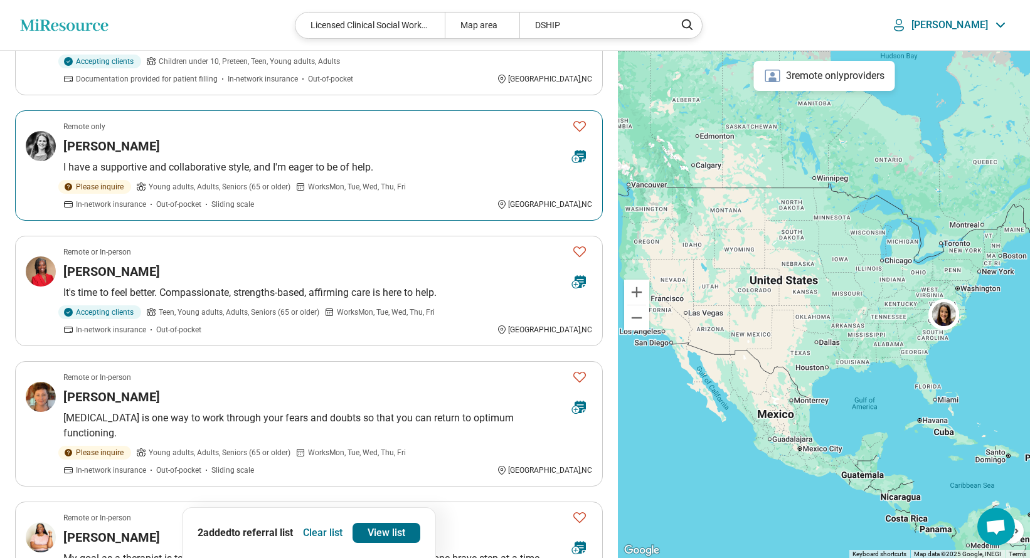
click at [219, 174] on article "Remote only Corrie Bauer-Fitzsimons I have a supportive and collaborative style…" at bounding box center [309, 165] width 588 height 110
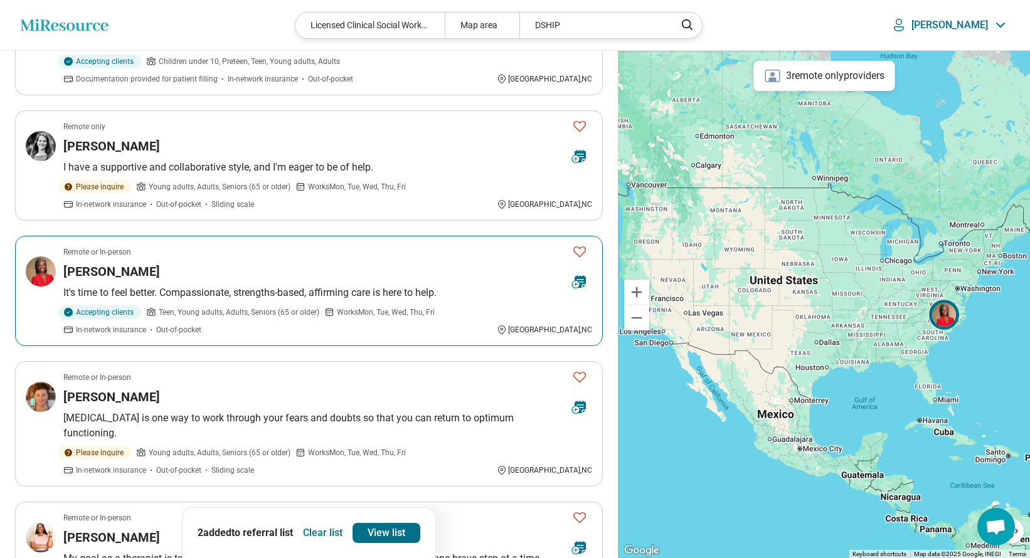
click at [420, 301] on article "Remote or In-person Carynne Williams It's time to feel better. Compassionate, s…" at bounding box center [309, 291] width 588 height 110
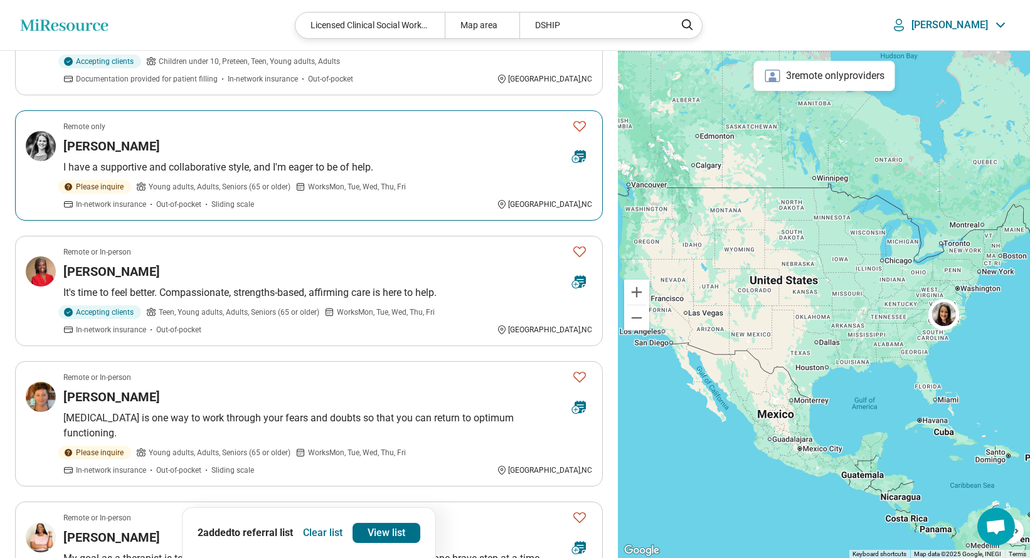
click at [554, 190] on div "Please inquire Young adults, Adults, Seniors (65 or older) Works Mon, Tue, Wed,…" at bounding box center [327, 195] width 529 height 30
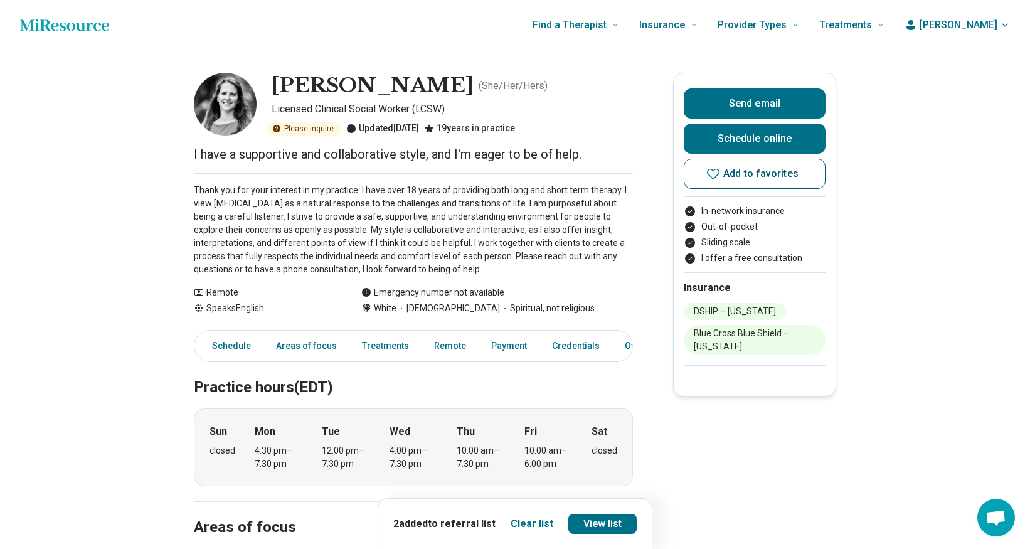
click at [716, 176] on icon at bounding box center [713, 174] width 13 height 11
click at [614, 519] on link "View list" at bounding box center [602, 524] width 69 height 20
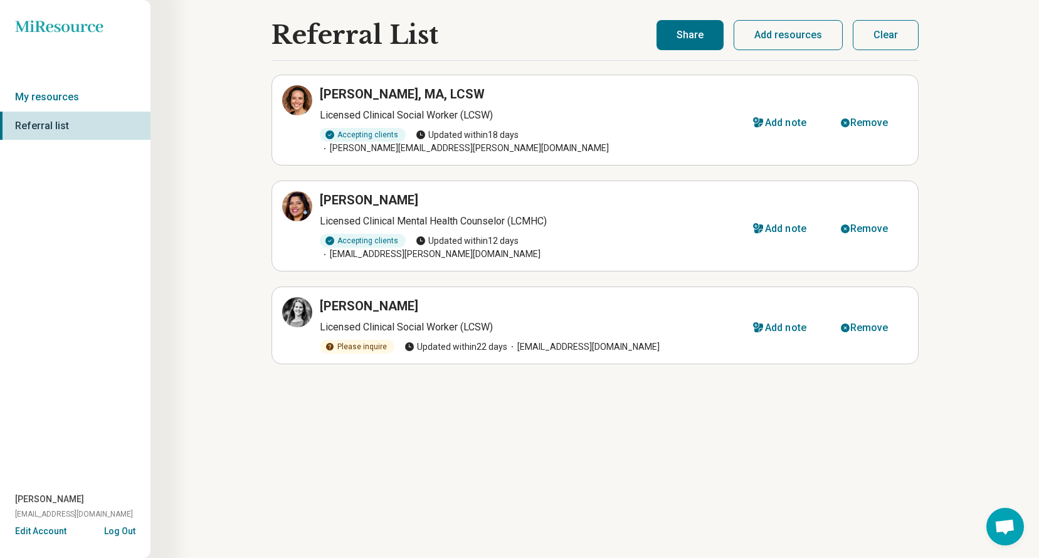
click at [689, 34] on button "Share" at bounding box center [690, 35] width 67 height 30
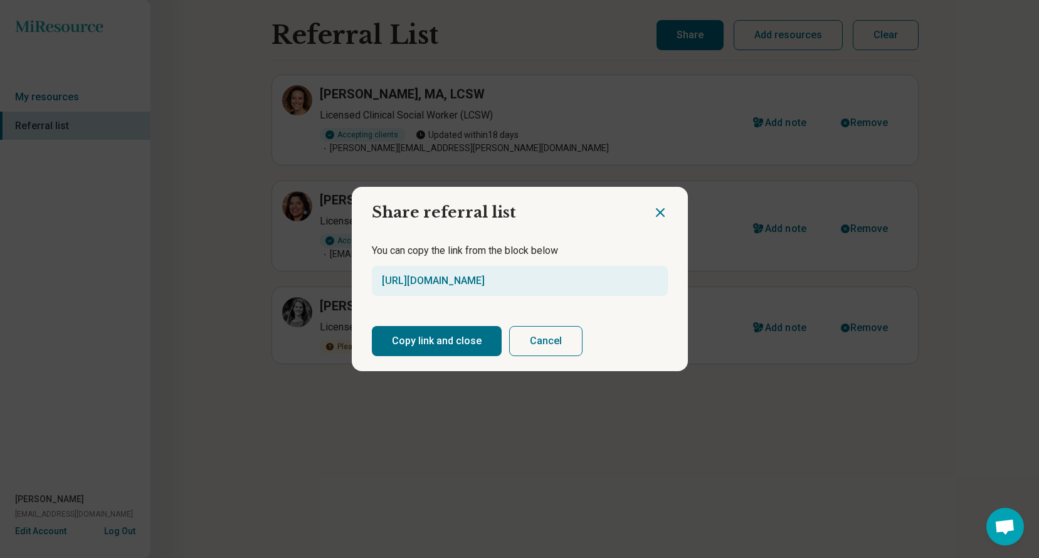
click at [433, 344] on button "Copy link and close" at bounding box center [437, 341] width 130 height 30
